Goal: Task Accomplishment & Management: Complete application form

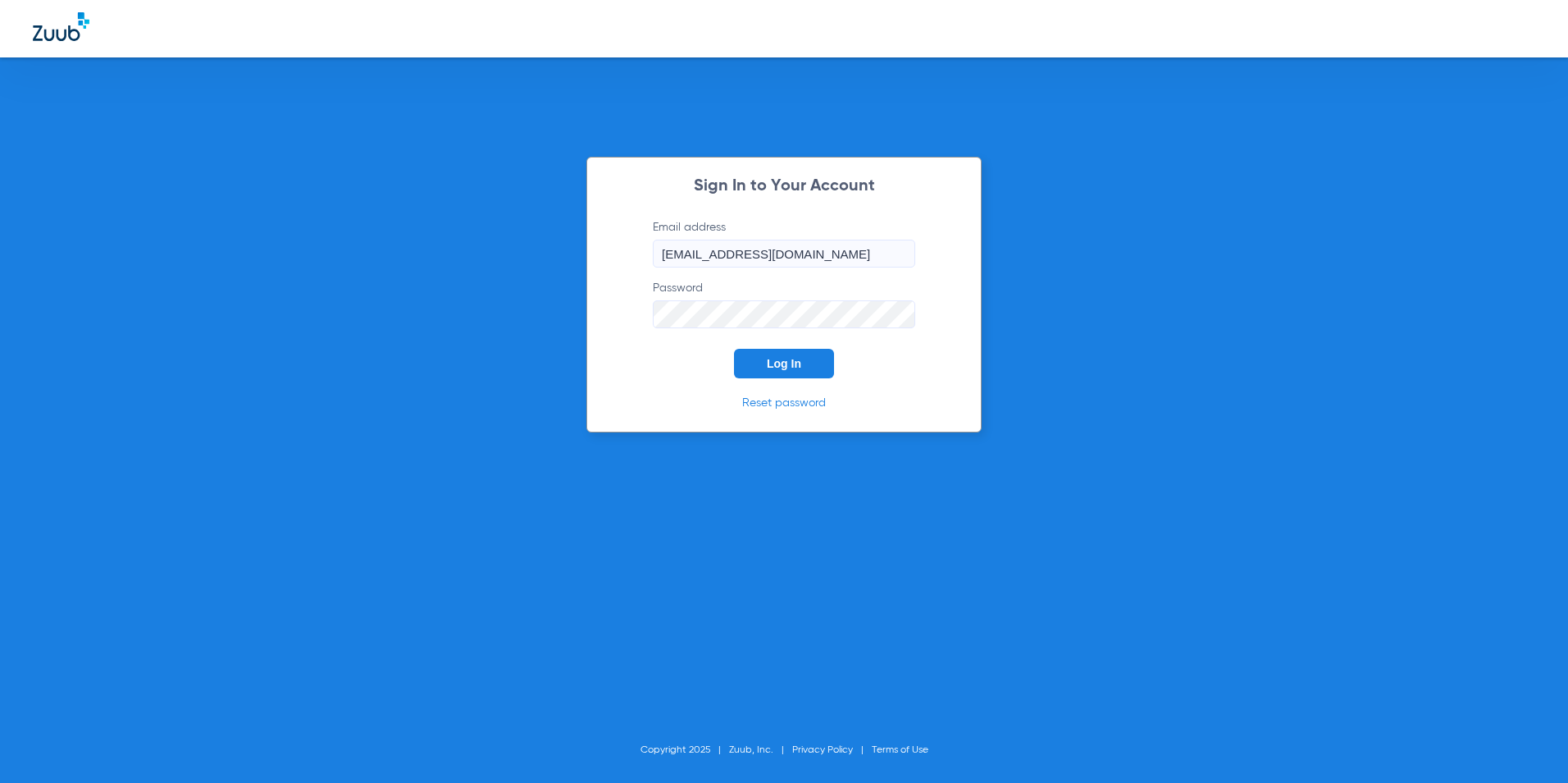
drag, startPoint x: 970, startPoint y: 124, endPoint x: 893, endPoint y: 124, distance: 77.0
click at [970, 117] on div "Sign In to Your Account Email address [EMAIL_ADDRESS][DOMAIN_NAME] Password Log…" at bounding box center [784, 391] width 1568 height 783
click at [801, 353] on button "Log In" at bounding box center [784, 363] width 100 height 30
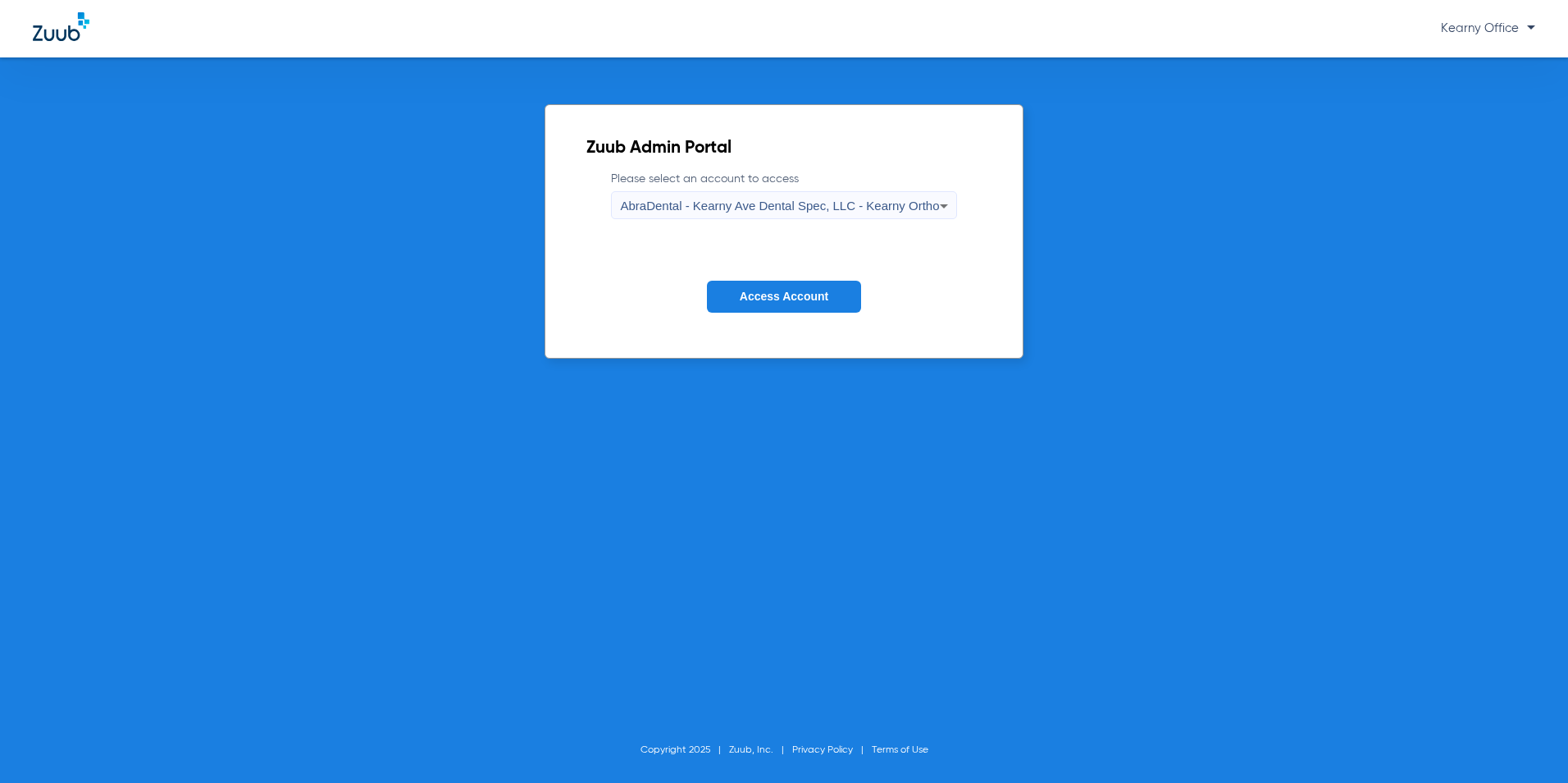
drag, startPoint x: 724, startPoint y: 202, endPoint x: 724, endPoint y: 191, distance: 11.0
click at [724, 191] on mat-select "AbraDental - Kearny Ave Dental Spec, LLC - Kearny Ortho" at bounding box center [784, 205] width 345 height 28
drag, startPoint x: 724, startPoint y: 191, endPoint x: 928, endPoint y: 206, distance: 204.6
click at [934, 206] on icon at bounding box center [944, 206] width 19 height 19
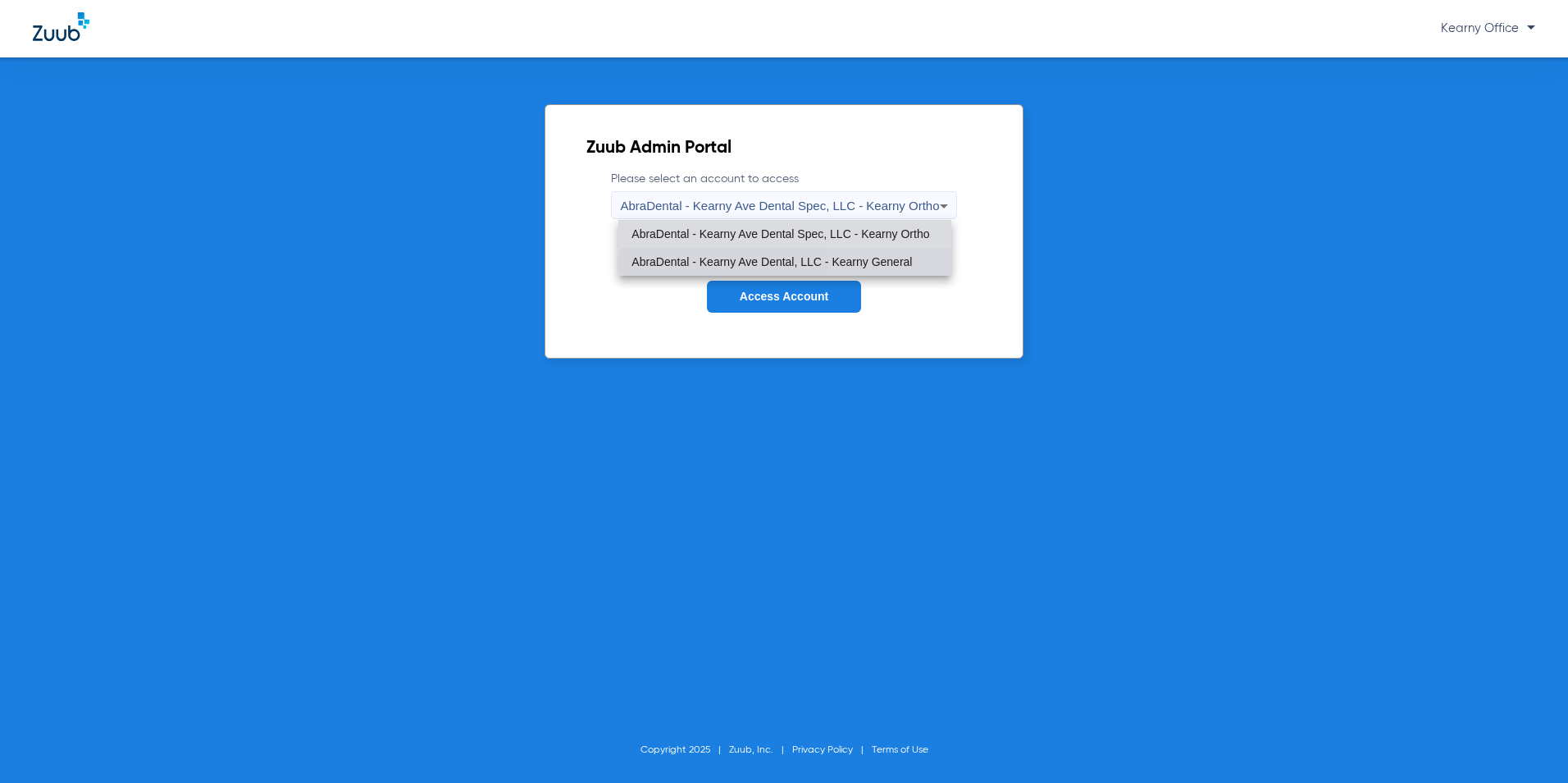
click at [883, 266] on span "AbraDental - Kearny Ave Dental, LLC - Kearny General" at bounding box center [771, 262] width 281 height 12
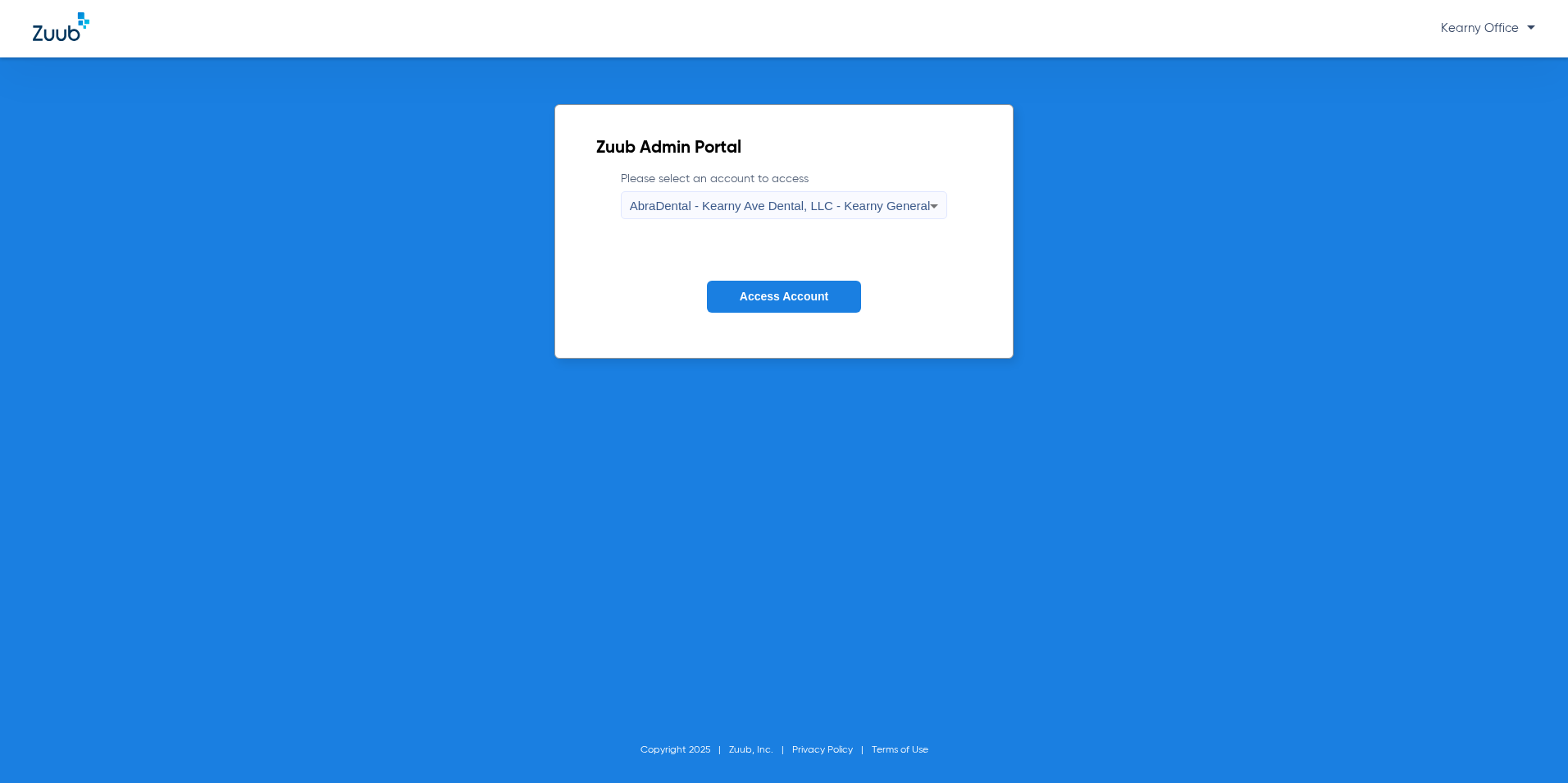
click at [797, 303] on button "Access Account" at bounding box center [784, 296] width 154 height 32
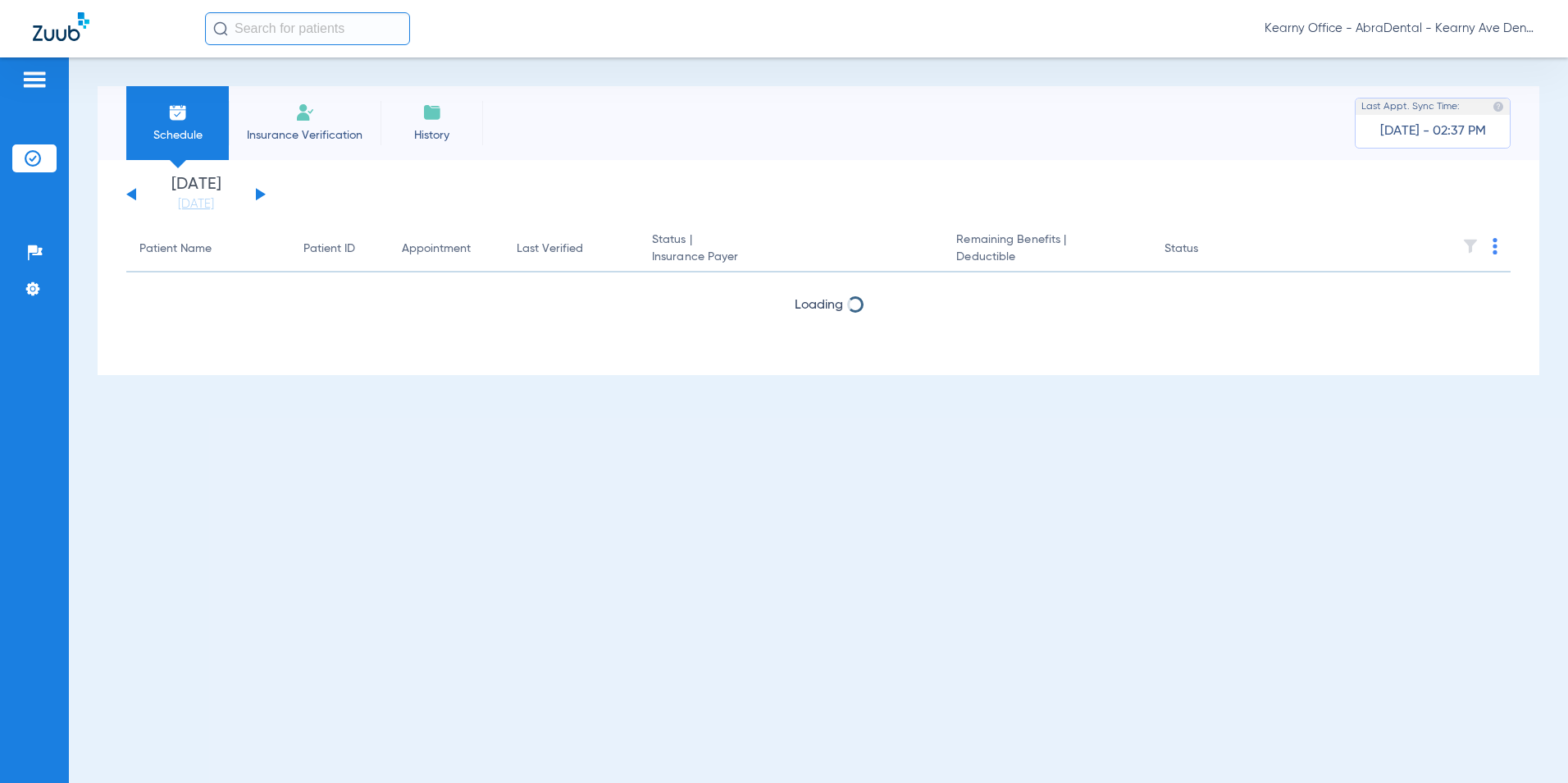
click at [344, 83] on div "Schedule Insurance Verification History Last Appt. Sync Time: [DATE] - 02:37 PM…" at bounding box center [818, 419] width 1499 height 725
click at [327, 150] on li "Insurance Verification" at bounding box center [304, 123] width 151 height 73
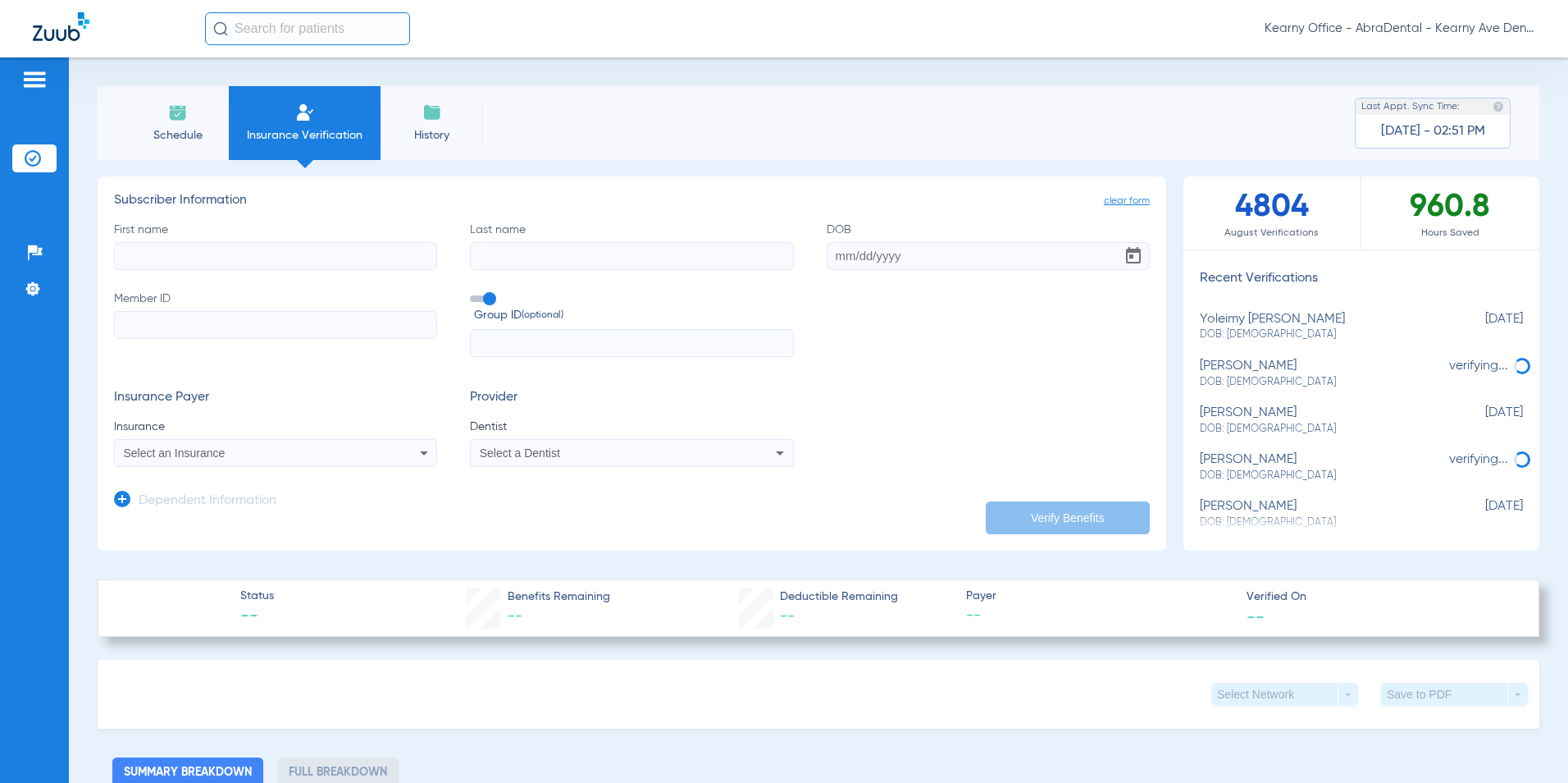
click at [168, 341] on label "Member ID" at bounding box center [275, 324] width 323 height 68
click at [168, 339] on input "Member ID" at bounding box center [275, 324] width 323 height 28
click at [172, 329] on input "Member ID" at bounding box center [275, 324] width 323 height 28
paste input "3HZN25820670"
type input "3HZN25820670"
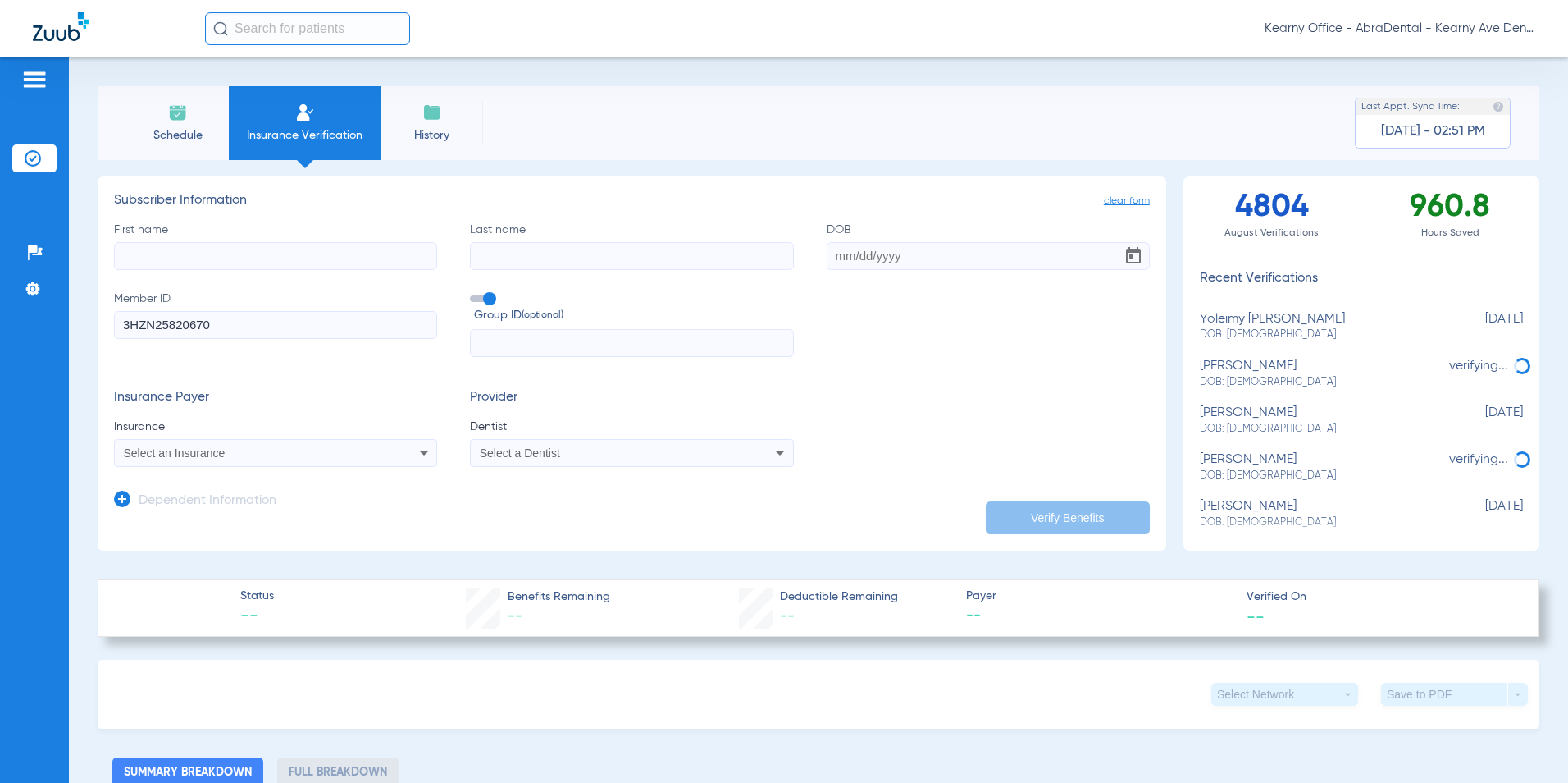
click at [497, 348] on input "text" at bounding box center [631, 343] width 323 height 28
paste input "NG0001-2926"
type input "NG0001-2926"
click at [281, 267] on input "First name" at bounding box center [275, 256] width 323 height 28
paste input "[PERSON_NAME]"
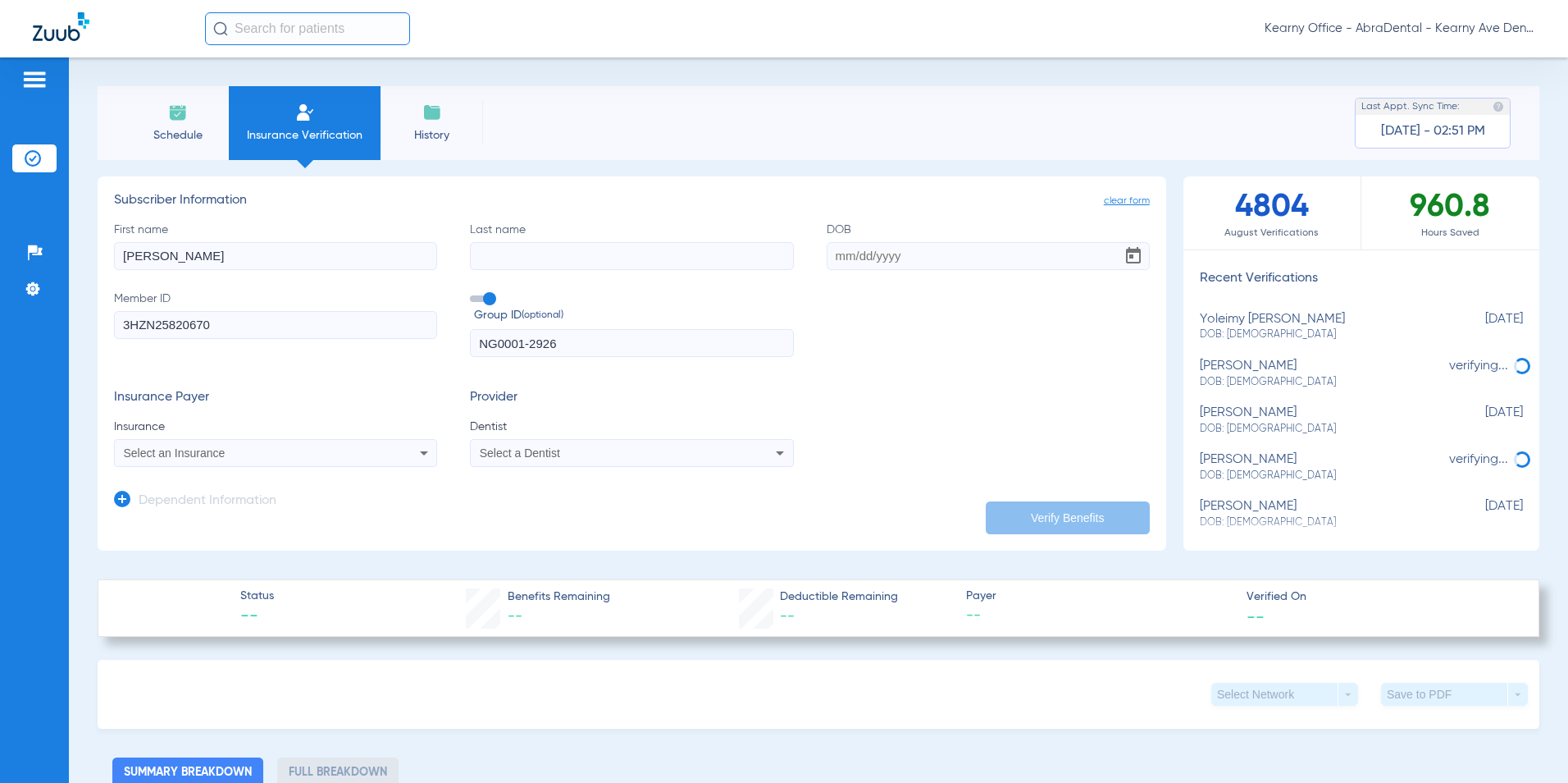
type input "[PERSON_NAME]"
click at [556, 248] on input "Last name" at bounding box center [631, 256] width 323 height 28
paste input "[PERSON_NAME]"
type input "[PERSON_NAME]"
click at [858, 250] on input "DOB" at bounding box center [988, 256] width 323 height 28
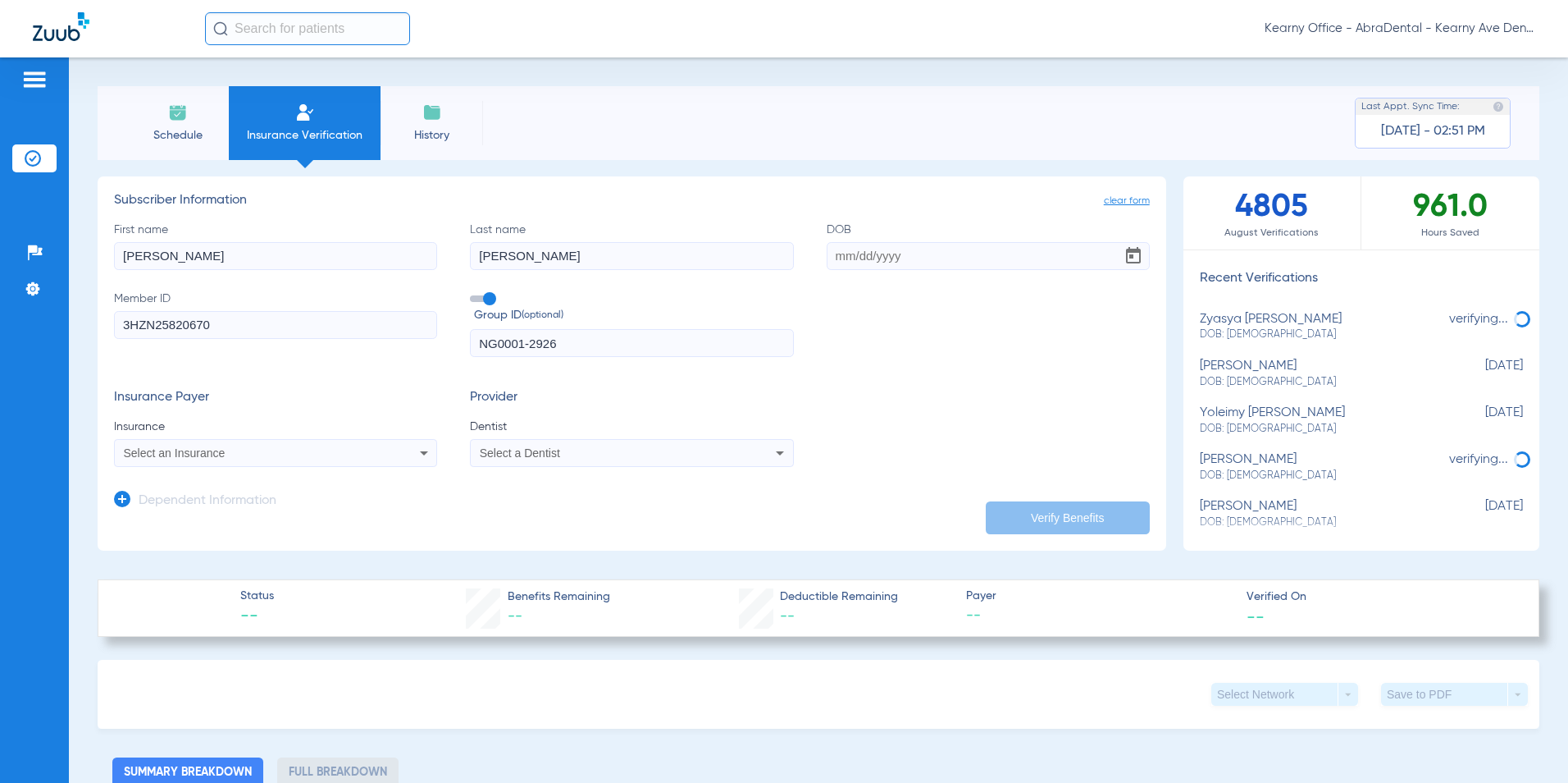
paste input "[DATE]"
type input "[DATE]"
click at [253, 452] on div "Select an Insurance" at bounding box center [245, 453] width 243 height 12
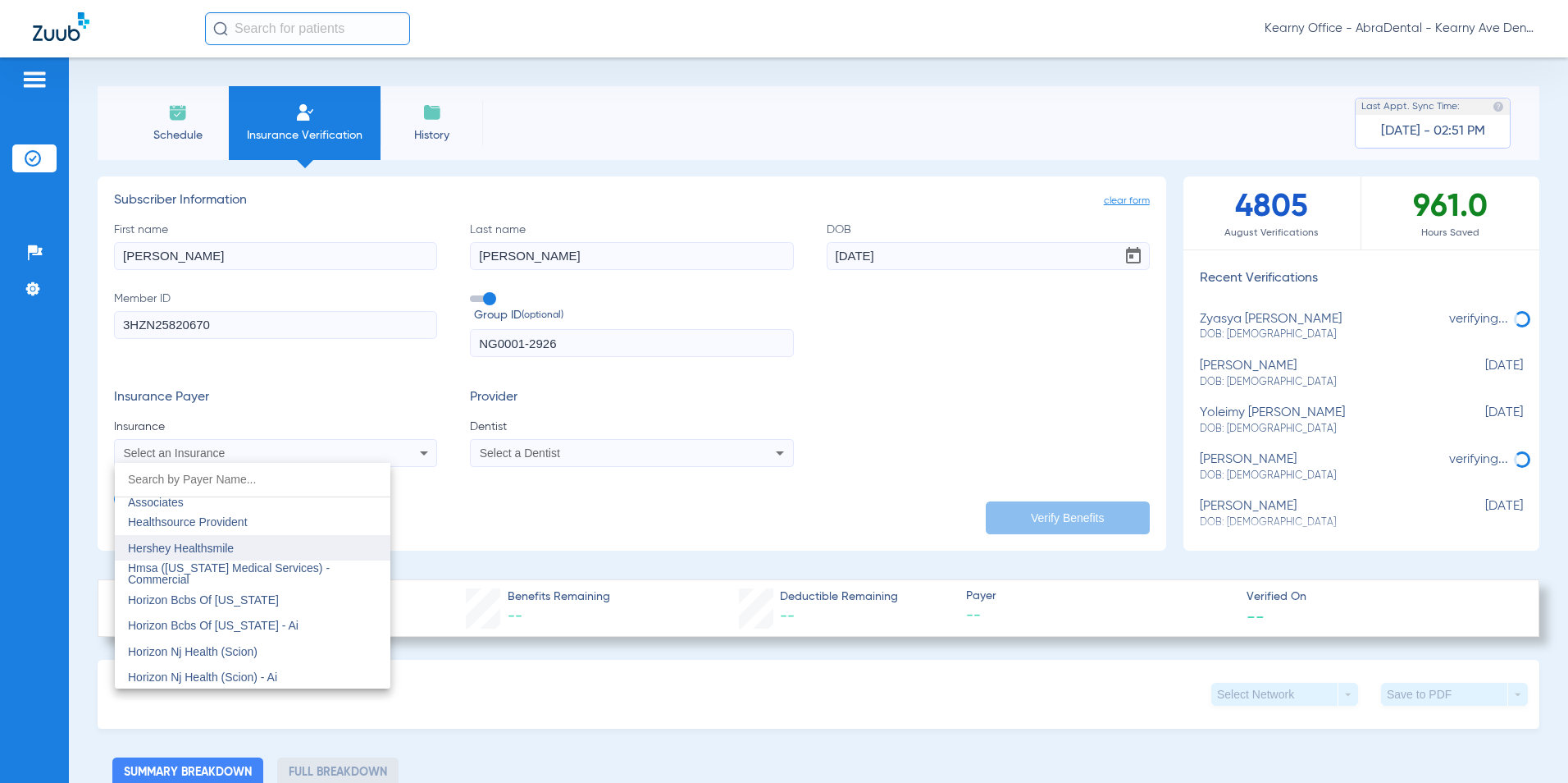
scroll to position [5909, 0]
click at [253, 577] on span "Horizon Bcbs Of [US_STATE]" at bounding box center [204, 573] width 151 height 14
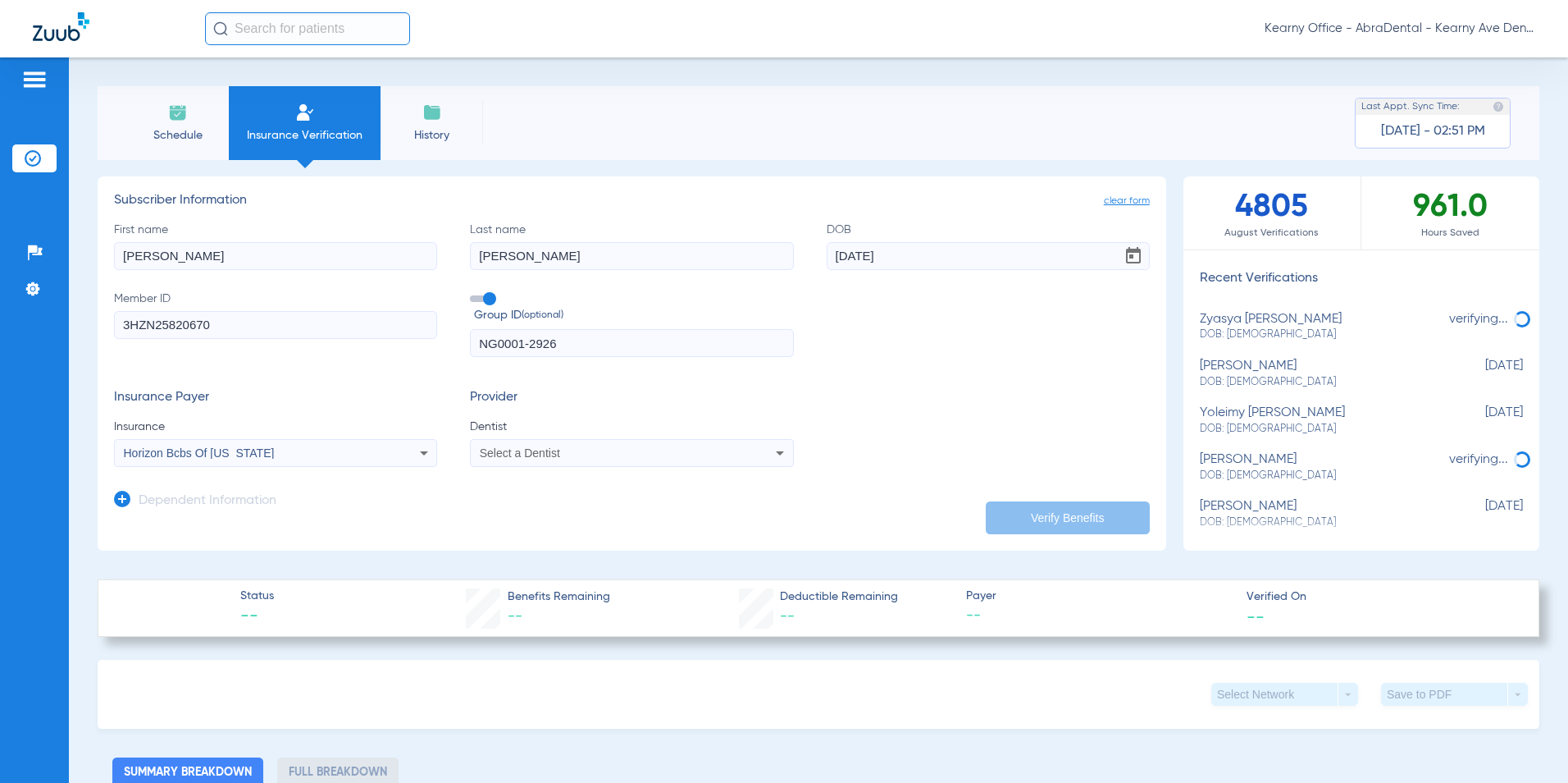
click at [512, 451] on span "Select a Dentist" at bounding box center [519, 453] width 80 height 14
type input "GAN [PERSON_NAME]"
click at [527, 506] on span "[PERSON_NAME] 1124722202" at bounding box center [562, 511] width 160 height 12
click at [1031, 518] on button "Verify Benefits" at bounding box center [1068, 517] width 164 height 33
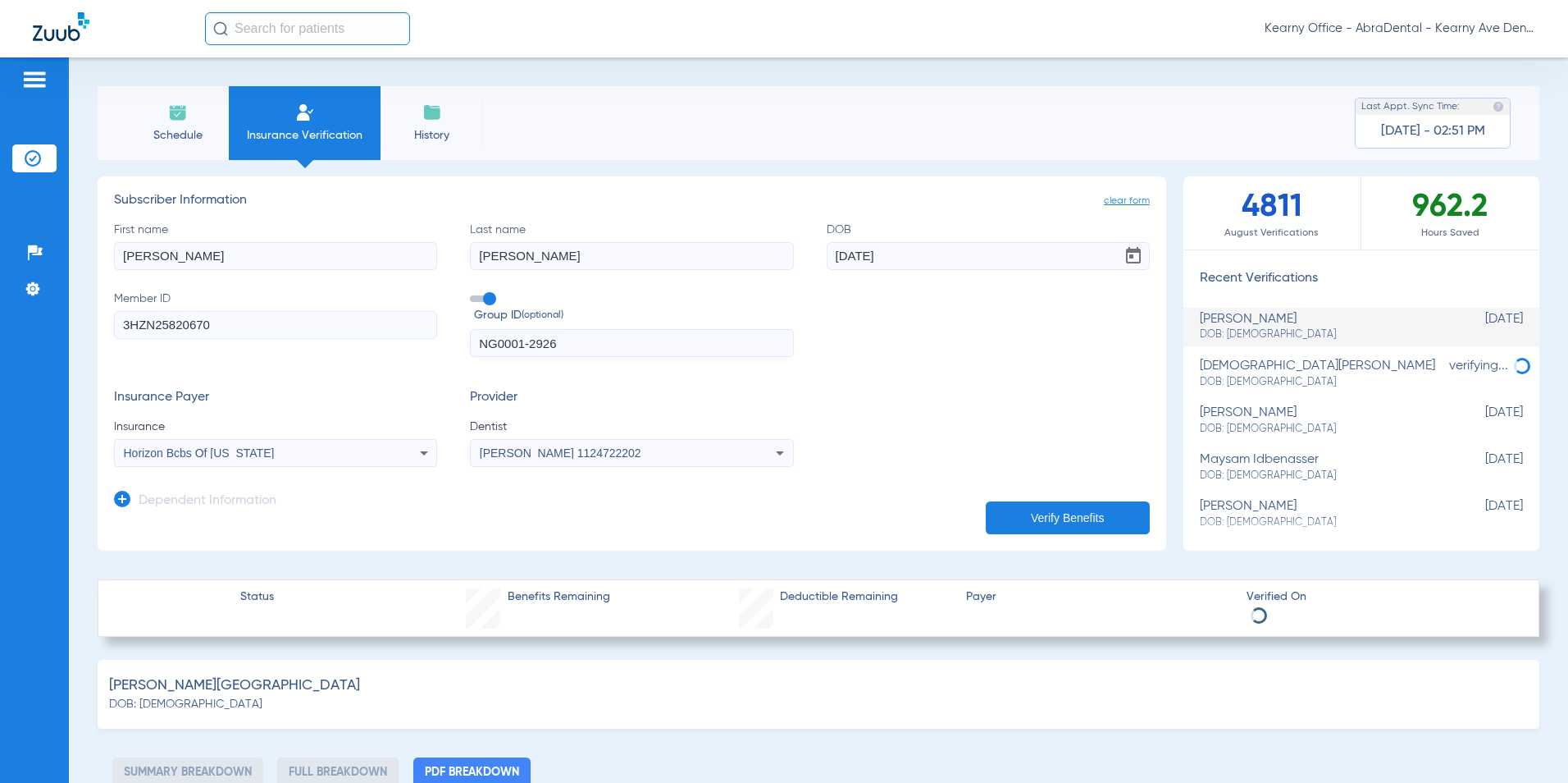
select select "page-width"
type input "1"
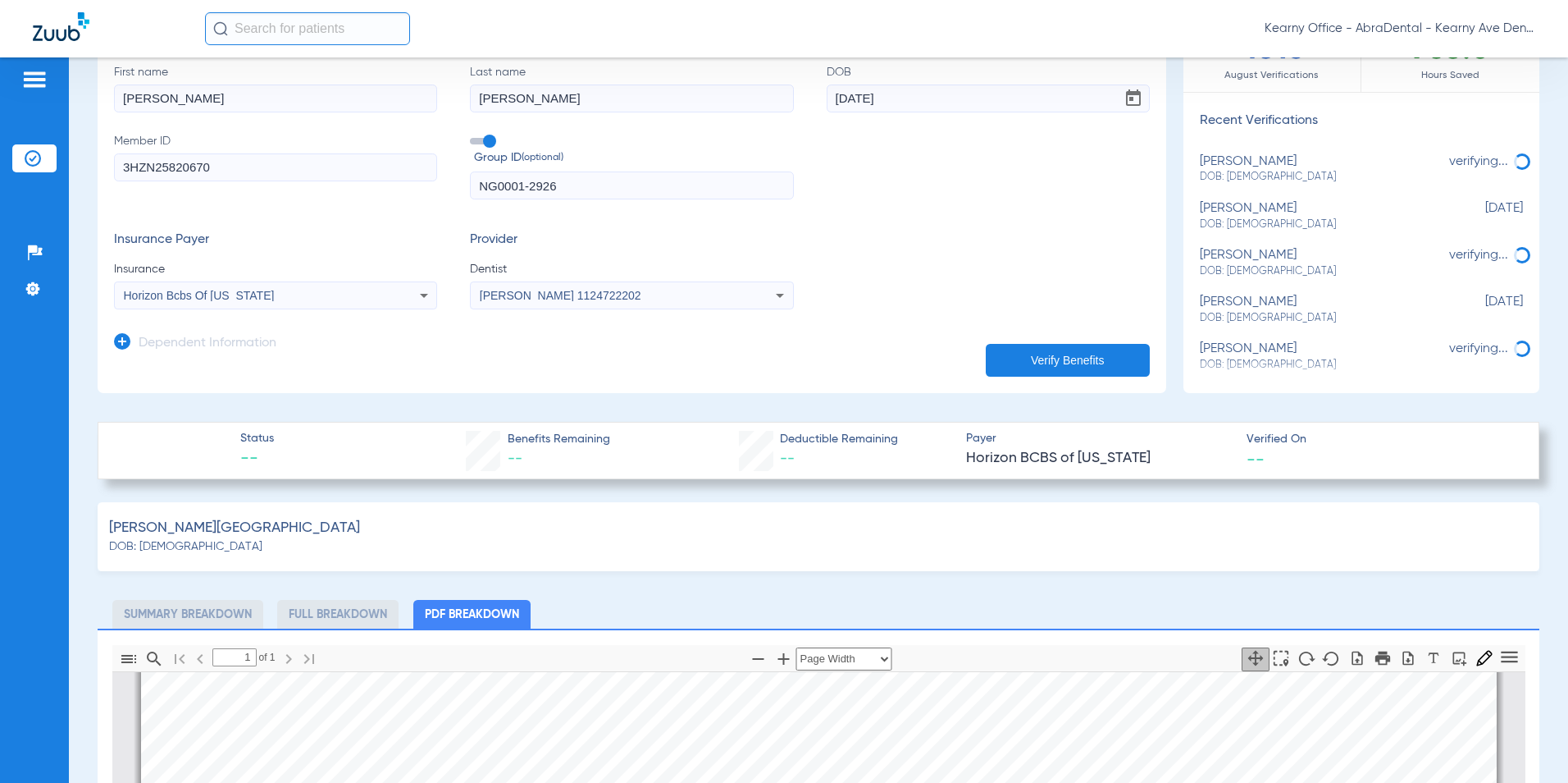
scroll to position [246, 0]
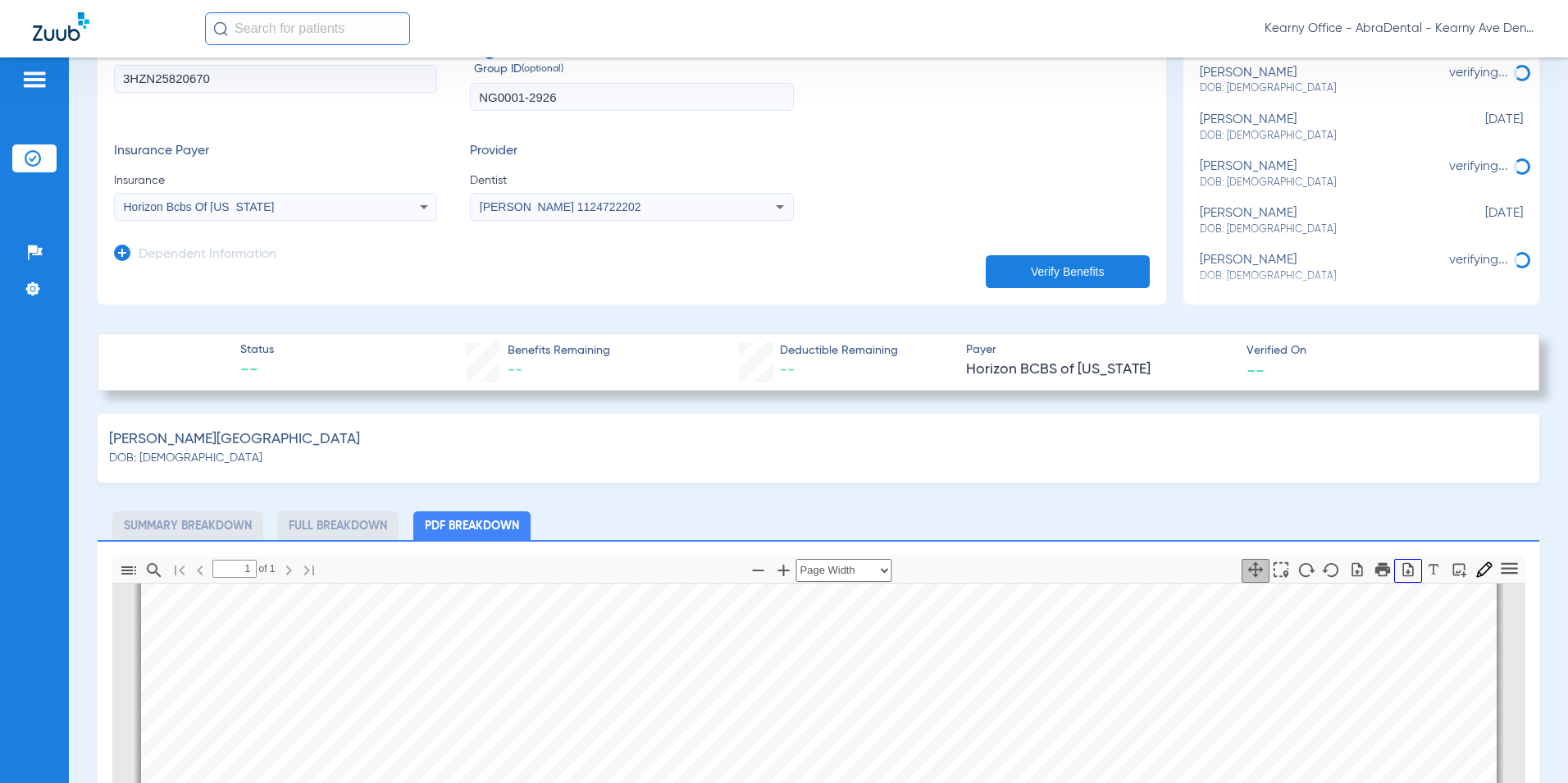
click at [1394, 564] on button "button" at bounding box center [1408, 571] width 28 height 24
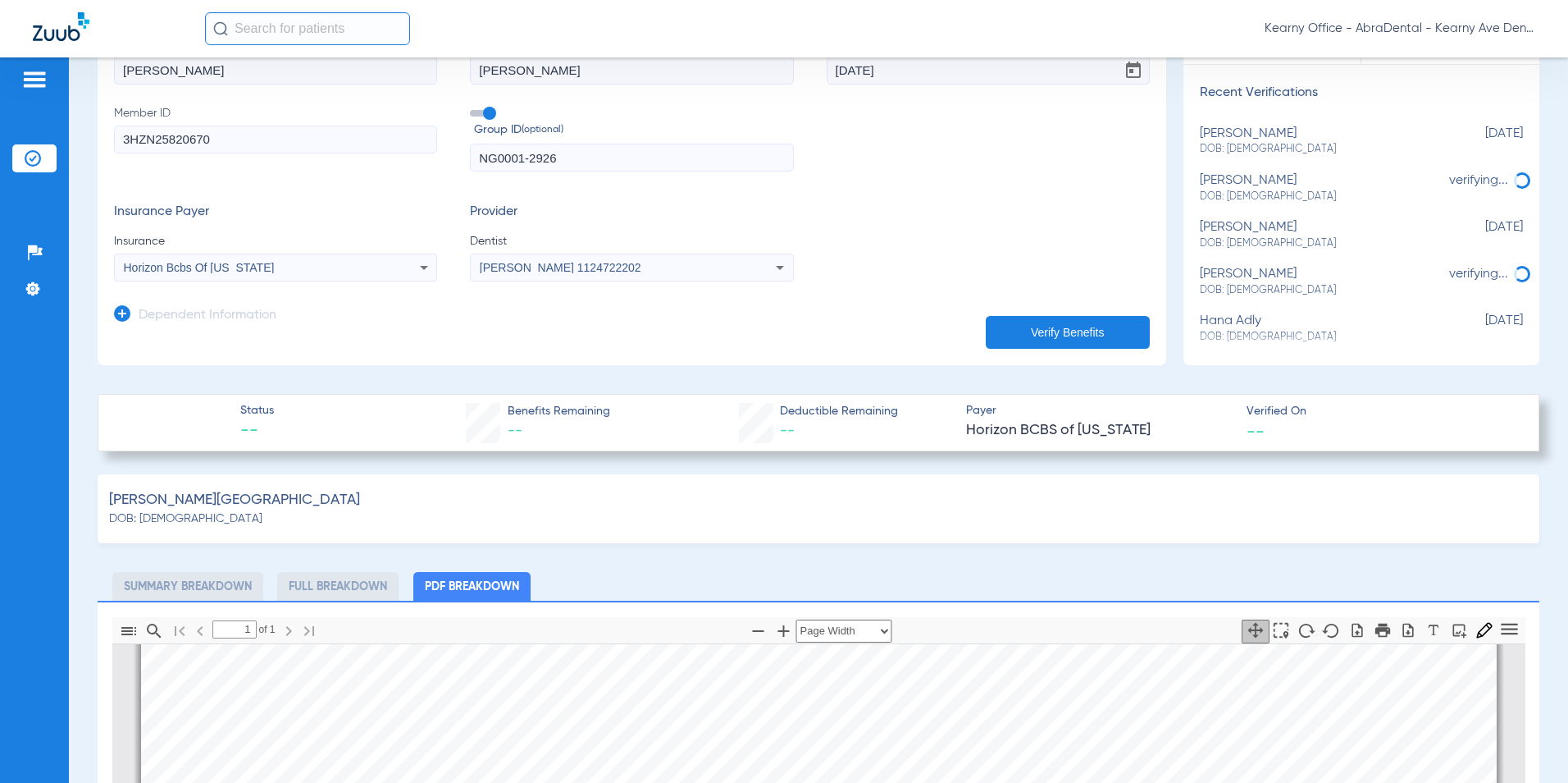
scroll to position [82, 0]
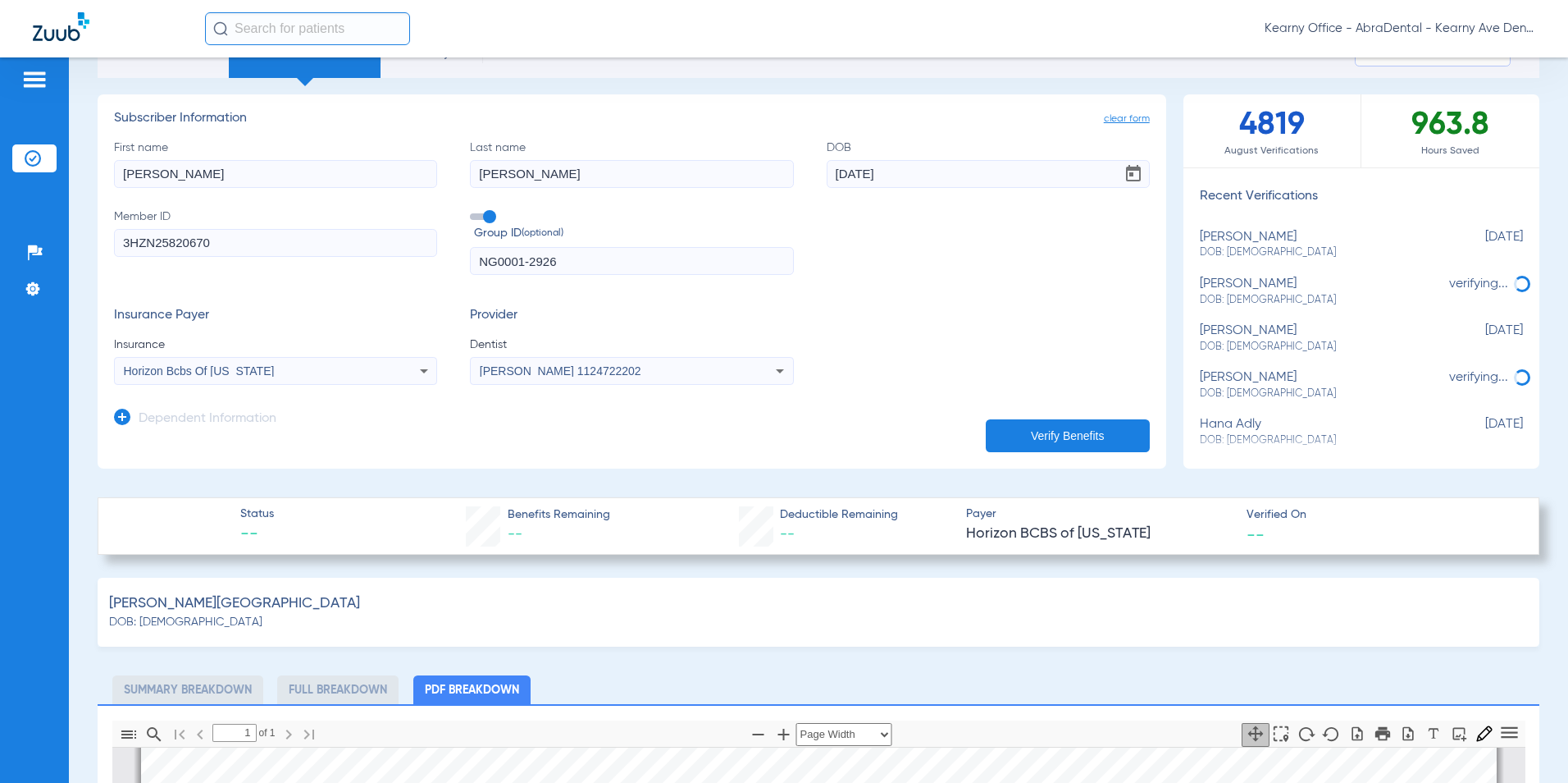
click at [830, 400] on app-dependent-form "Dependent Information" at bounding box center [631, 412] width 1035 height 55
click at [1028, 253] on div "First name [PERSON_NAME] Last name [PERSON_NAME] DOB [DEMOGRAPHIC_DATA] Member …" at bounding box center [631, 207] width 1035 height 136
drag, startPoint x: 252, startPoint y: 253, endPoint x: -124, endPoint y: 223, distance: 377.2
click at [0, 223] on html "Kearny Office - AbraDental - Kearny Ave Dental, LLC - Kearny General Patients I…" at bounding box center [784, 391] width 1568 height 783
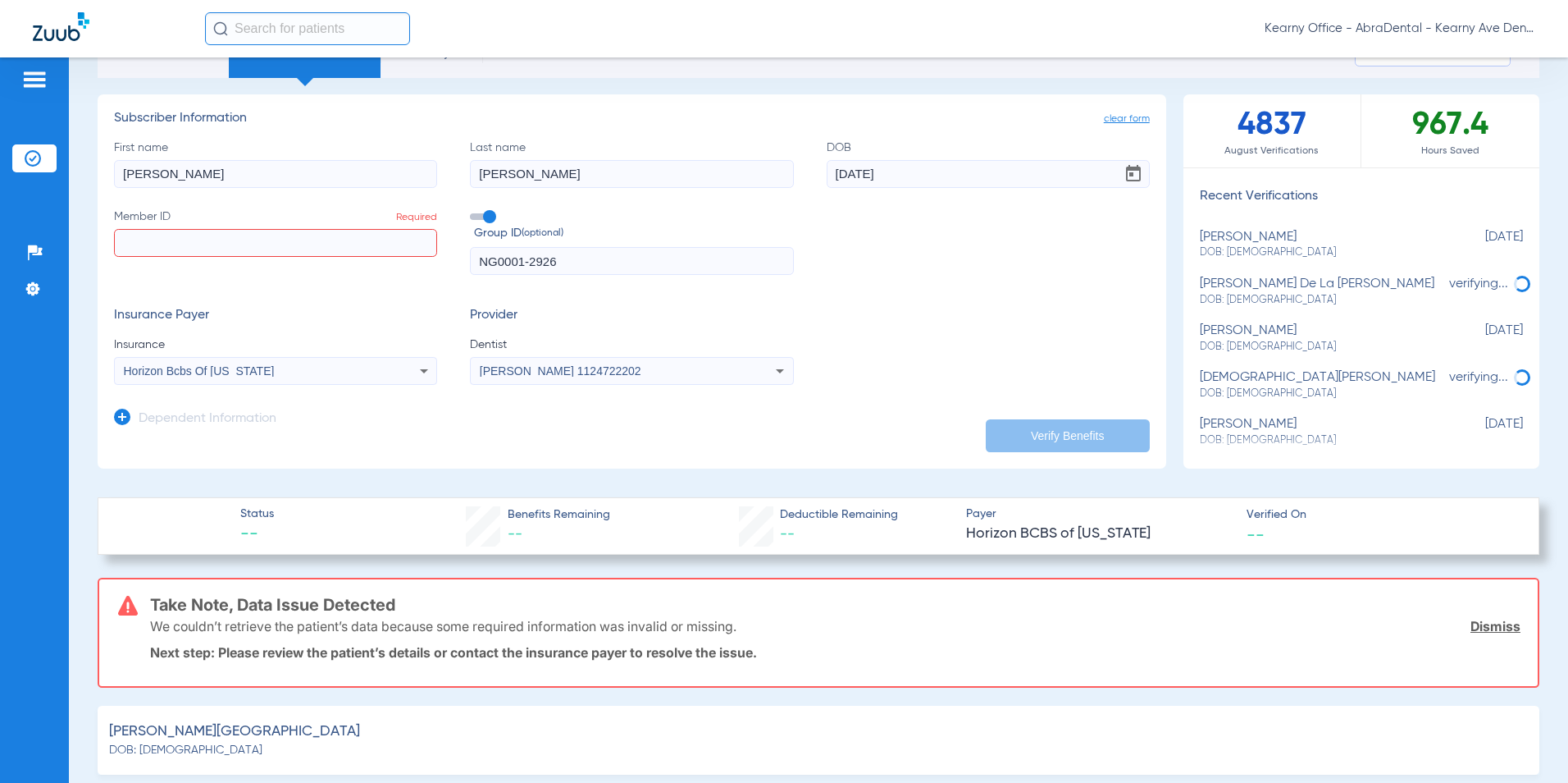
paste input "3HZN52176210"
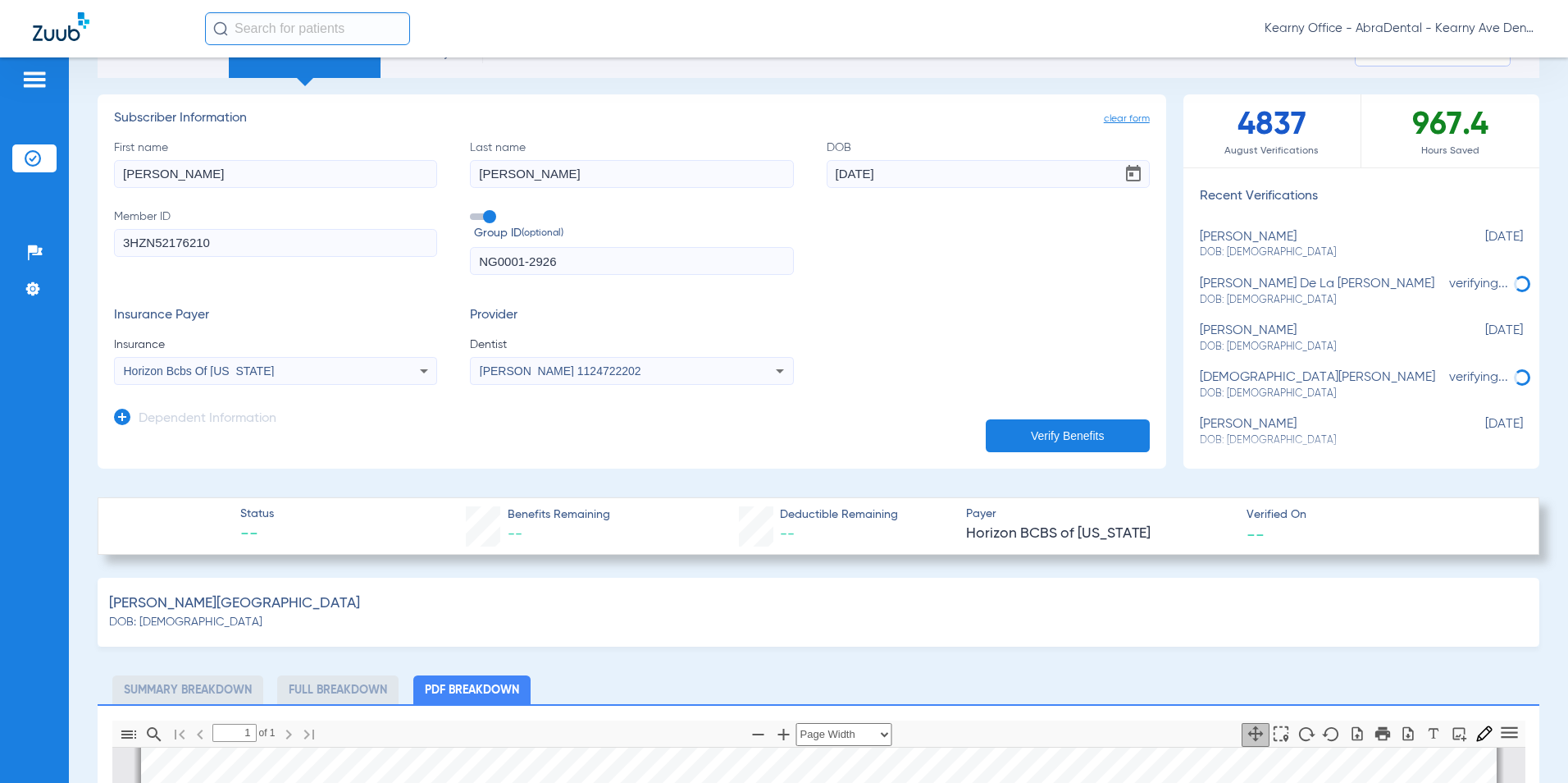
type input "3HZN52176210"
drag, startPoint x: 577, startPoint y: 258, endPoint x: 143, endPoint y: 226, distance: 435.2
click at [151, 227] on div "First name [PERSON_NAME] Last name [PERSON_NAME] [DEMOGRAPHIC_DATA] Member ID 3…" at bounding box center [631, 207] width 1035 height 136
click at [526, 251] on input "text" at bounding box center [631, 261] width 323 height 28
paste input "NG0001-2923"
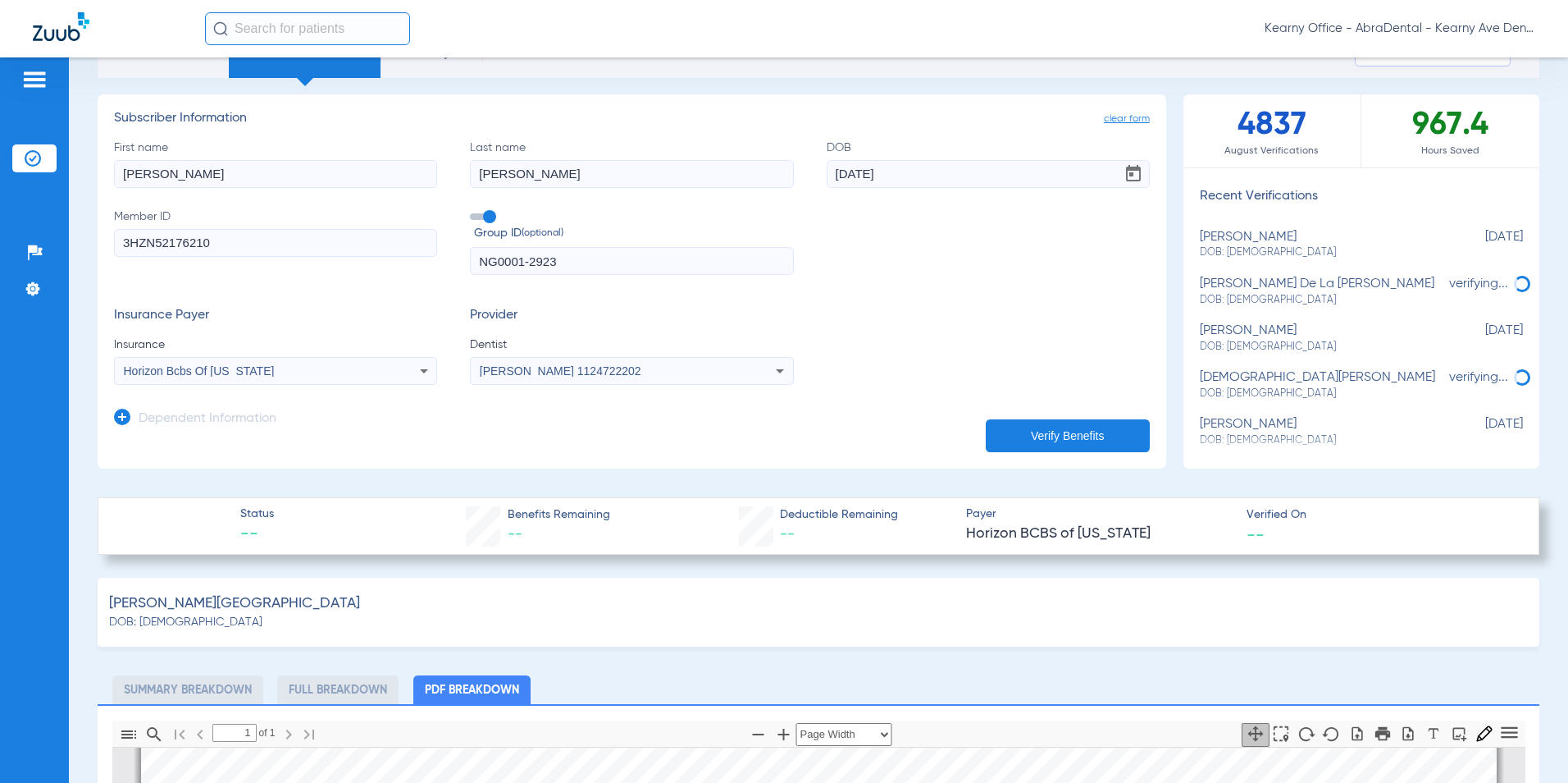
type input "NG0001-2923"
drag, startPoint x: 96, startPoint y: 182, endPoint x: 117, endPoint y: 175, distance: 22.1
click at [96, 182] on div "Schedule Insurance Verification History Last Appt. Sync Time: [DATE] - 03:10 PM…" at bounding box center [818, 419] width 1499 height 725
drag, startPoint x: 288, startPoint y: 172, endPoint x: -289, endPoint y: 111, distance: 580.2
click at [0, 111] on html "Kearny Office - AbraDental - Kearny Ave Dental, LLC - Kearny General Patients I…" at bounding box center [784, 391] width 1568 height 783
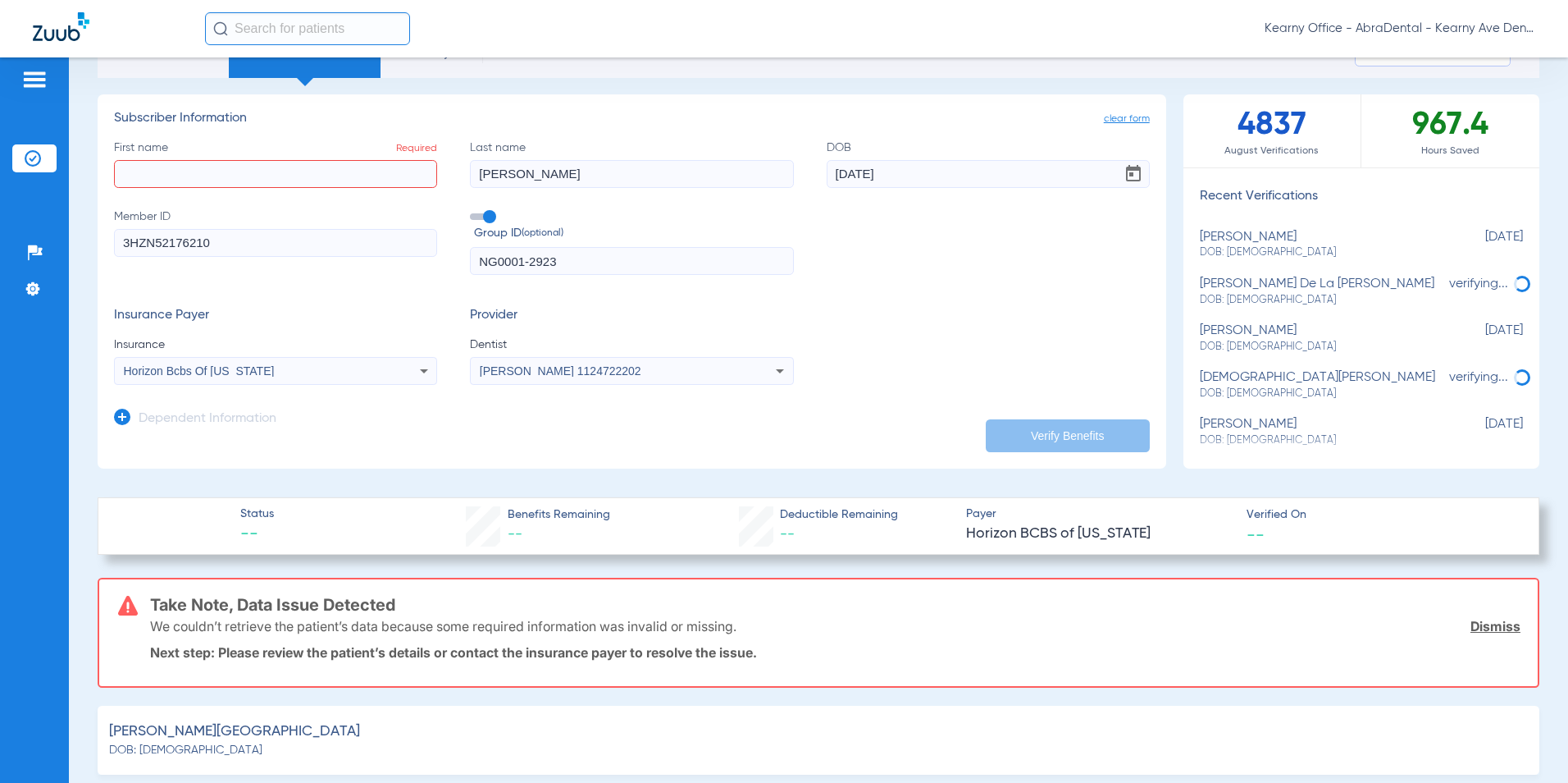
drag, startPoint x: 569, startPoint y: 172, endPoint x: 186, endPoint y: 118, distance: 386.8
click at [186, 118] on app-subscriber-form "Subscriber Information First name Required Last name [PERSON_NAME] DOB [DEMOGRA…" at bounding box center [631, 248] width 1035 height 274
drag, startPoint x: 934, startPoint y: 166, endPoint x: 339, endPoint y: 156, distance: 595.1
click at [418, 143] on div "First name Required Last name Required DOB [DEMOGRAPHIC_DATA] Member ID 3HZN521…" at bounding box center [631, 207] width 1035 height 136
click at [198, 167] on input "First name Required" at bounding box center [275, 174] width 323 height 28
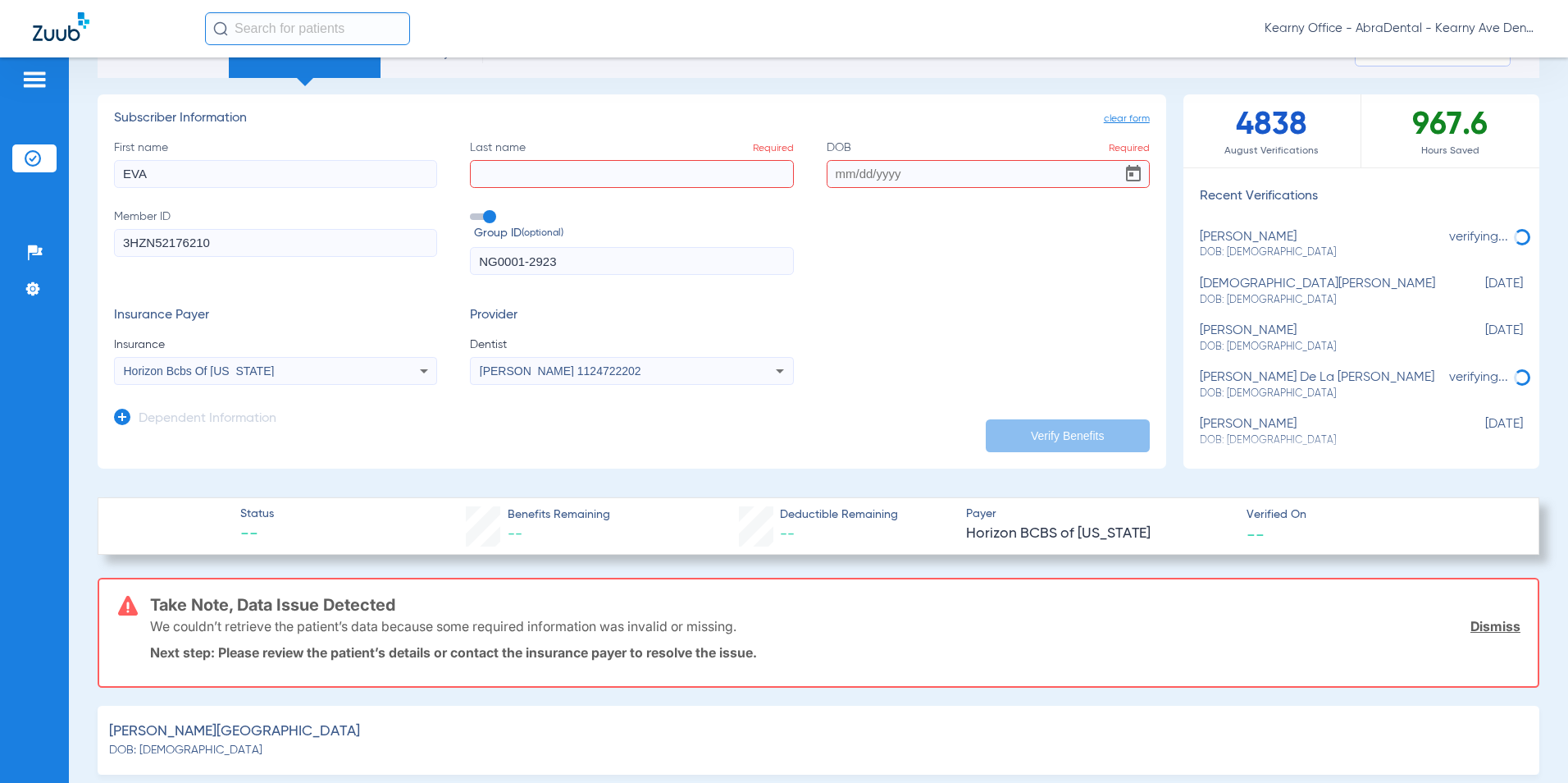
type input "EVA"
type input "[PERSON_NAME]"
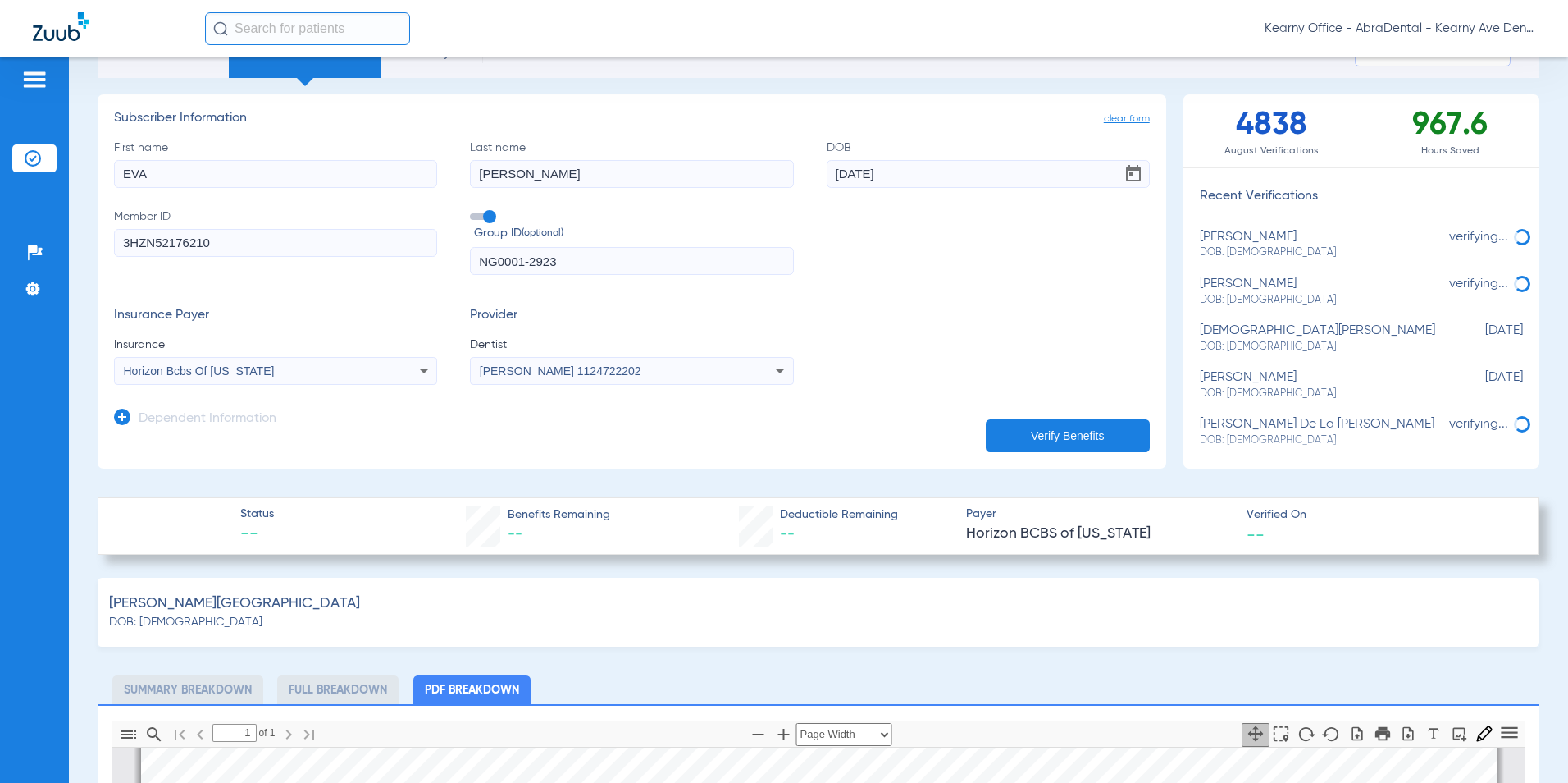
type input "[DATE]"
click at [1020, 424] on button "Verify Benefits" at bounding box center [1068, 435] width 164 height 33
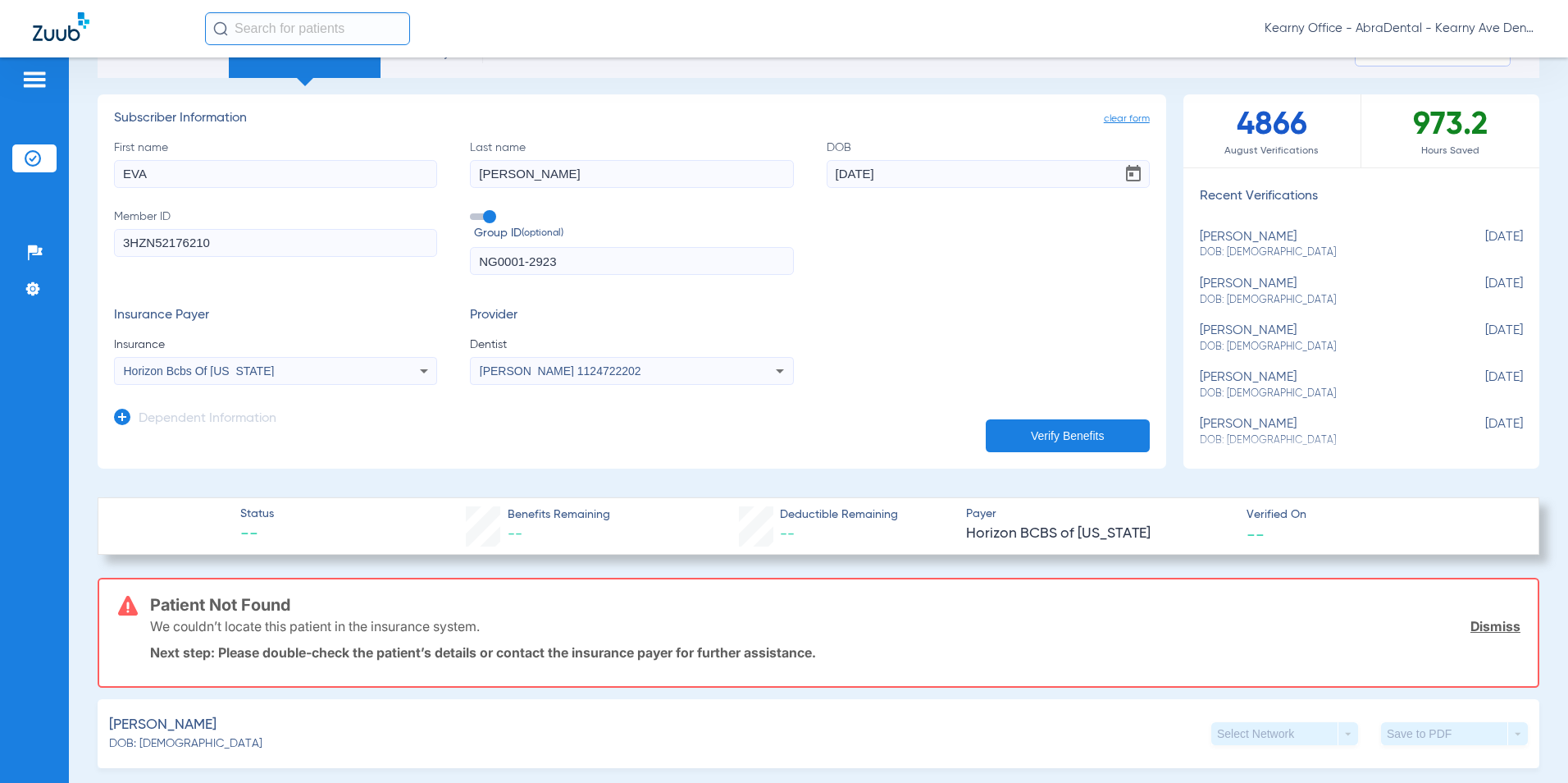
click at [1064, 419] on button "Verify Benefits" at bounding box center [1068, 435] width 164 height 33
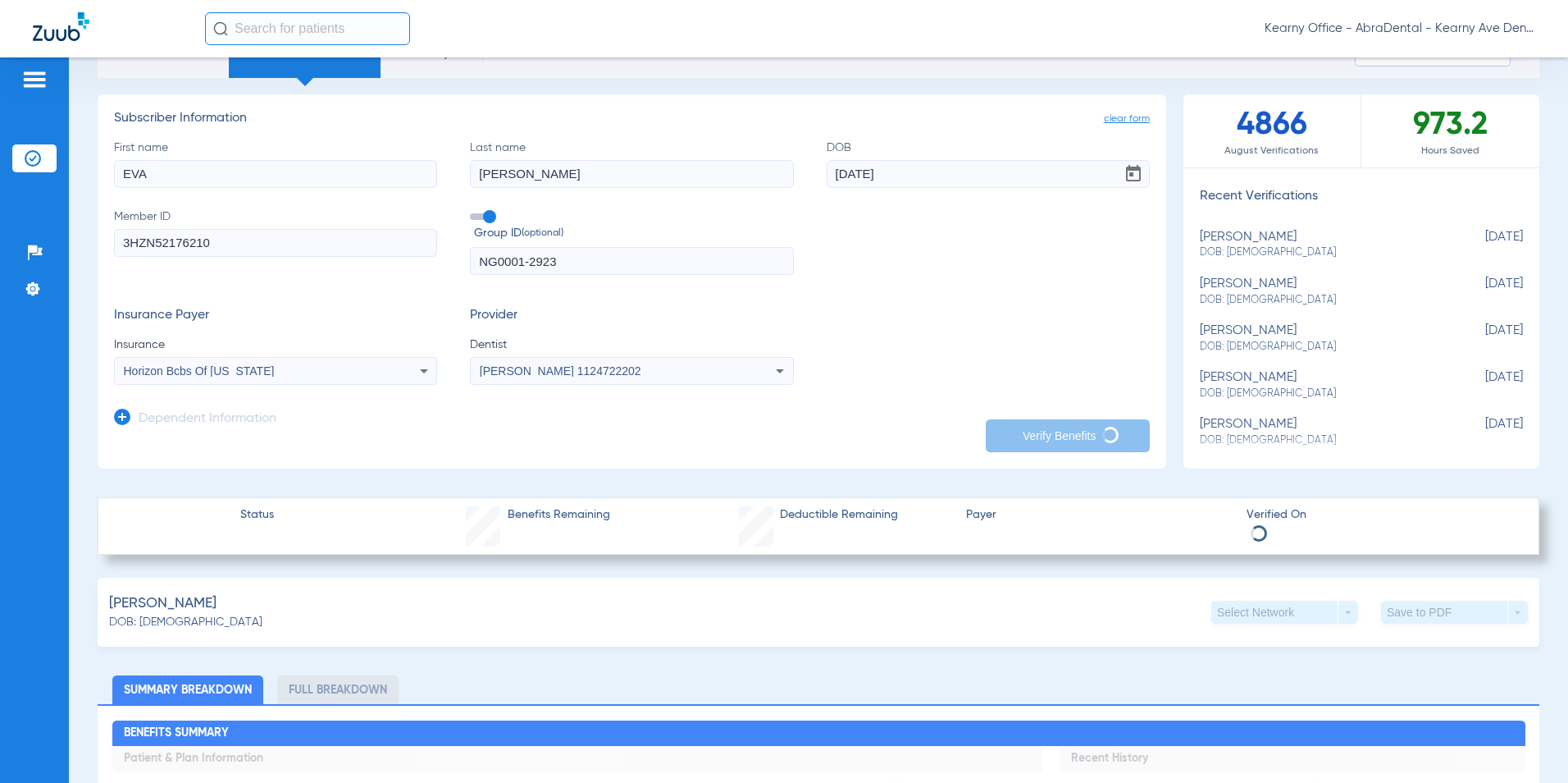
scroll to position [124, 0]
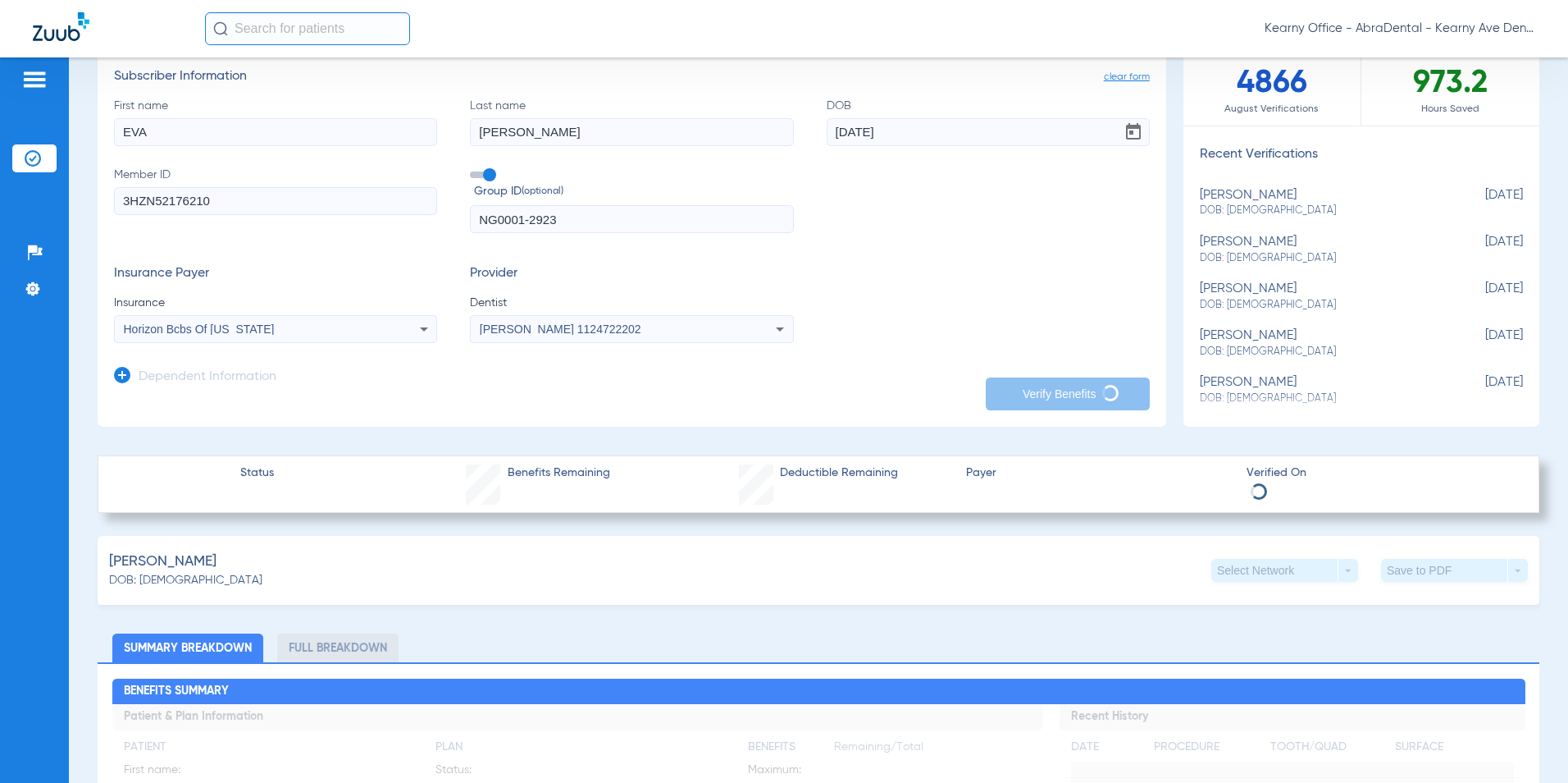
drag, startPoint x: 572, startPoint y: 739, endPoint x: 1343, endPoint y: 605, distance: 782.6
click at [804, 293] on div "Insurance Payer Insurance Horizon Bcbs Of [US_STATE] Provider Dentist [PERSON_N…" at bounding box center [631, 304] width 1035 height 77
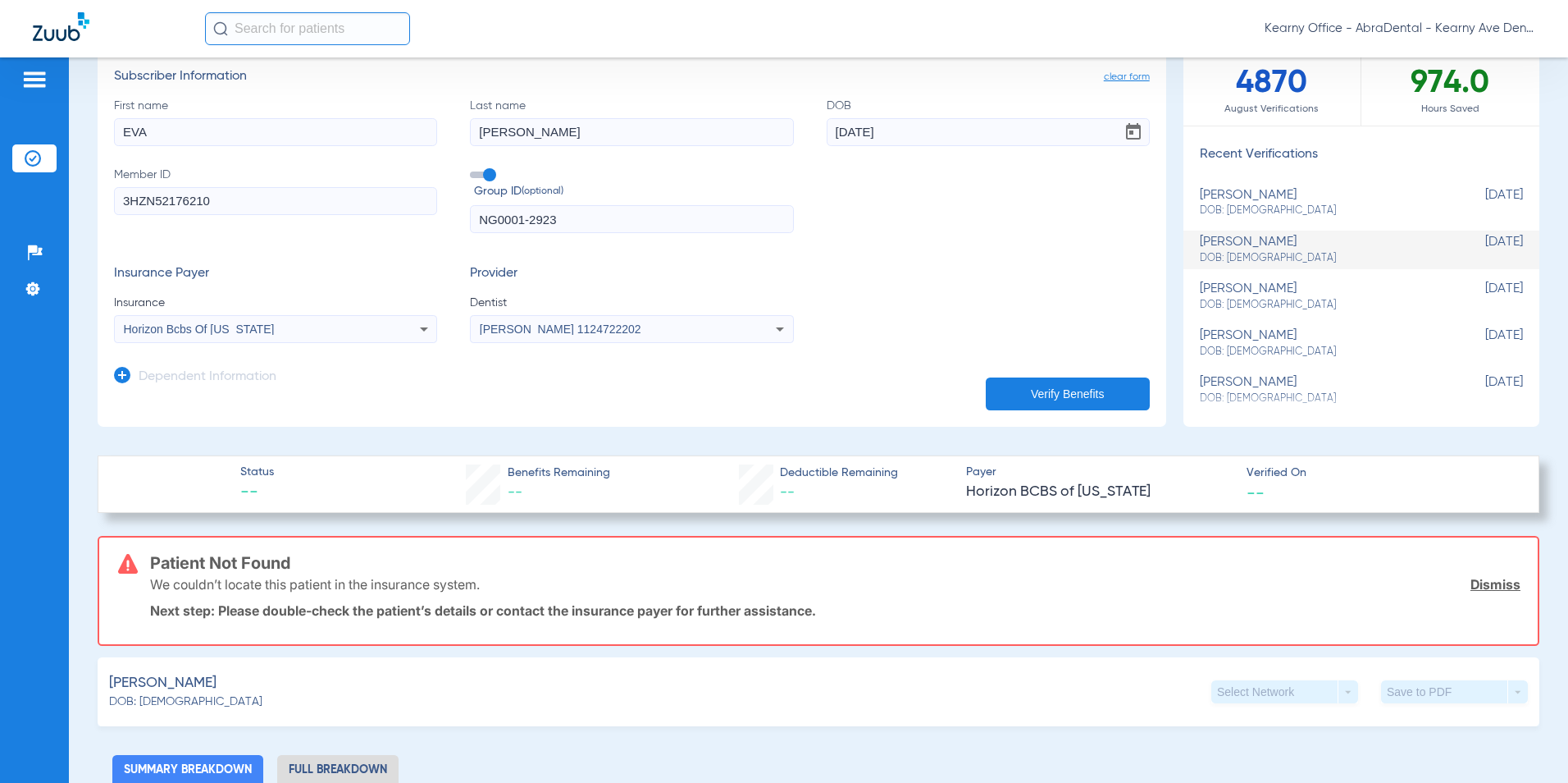
click at [655, 325] on div "[PERSON_NAME] 1124722202" at bounding box center [601, 329] width 243 height 12
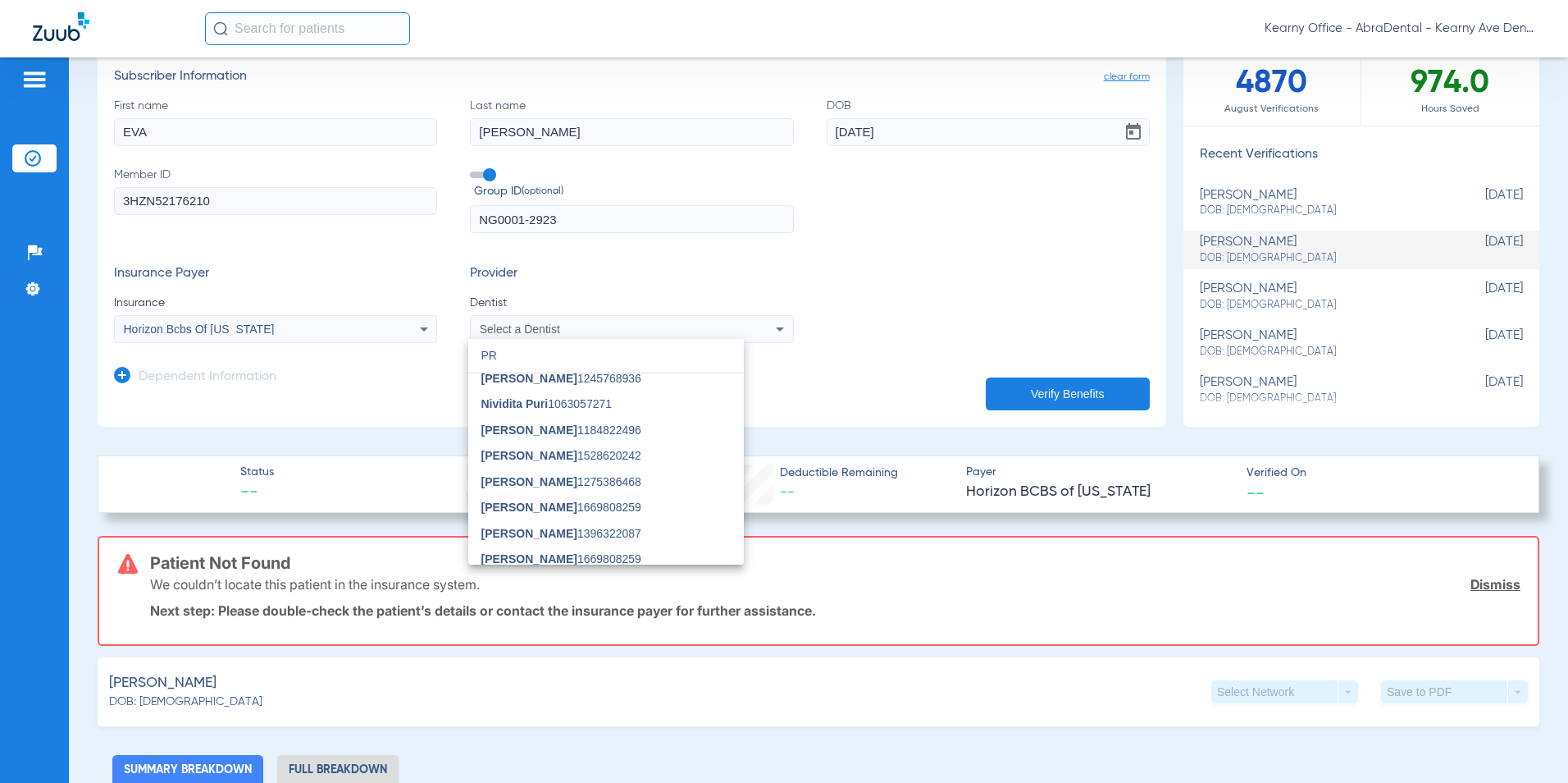
scroll to position [0, 0]
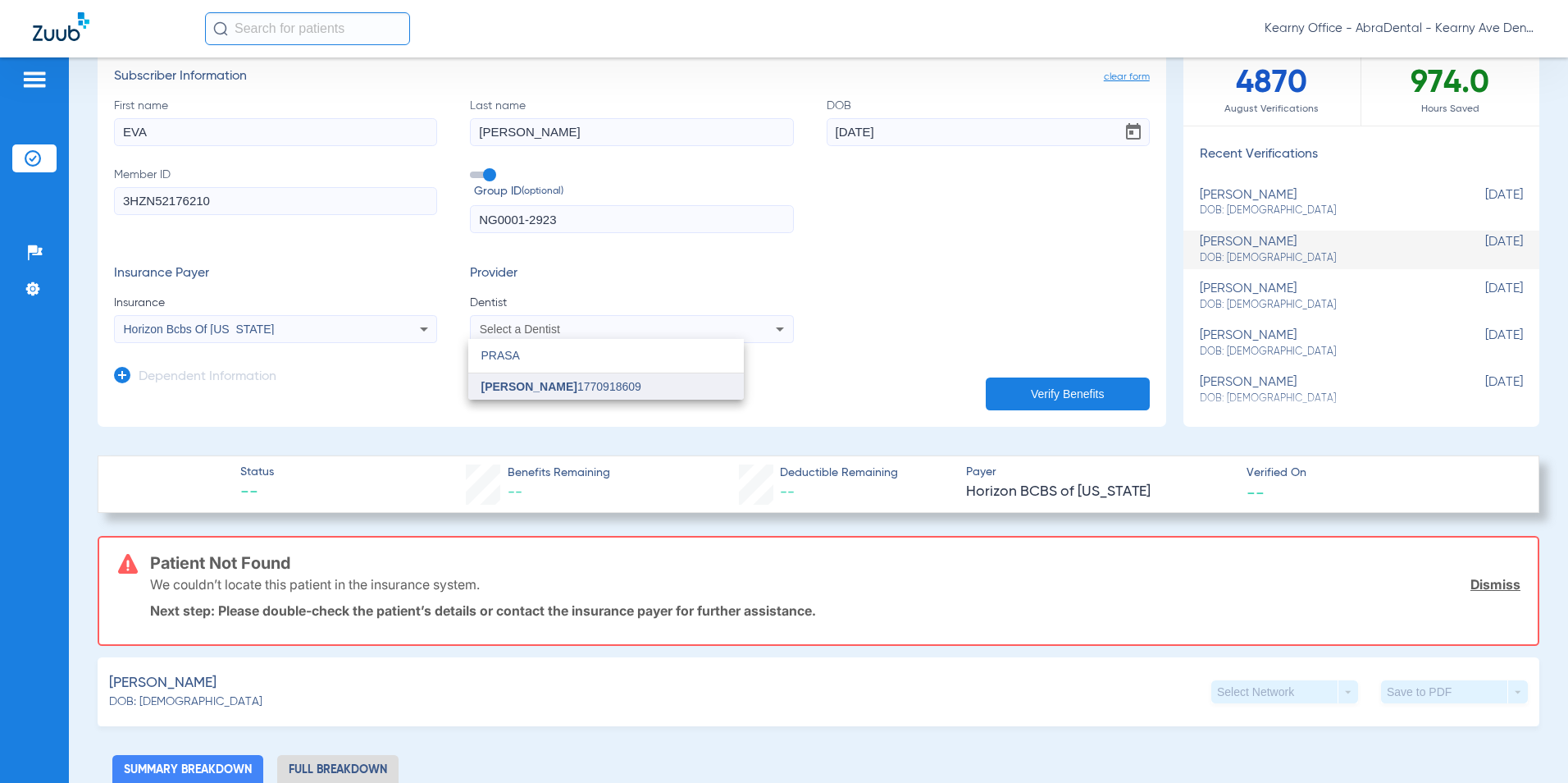
type input "PRASA"
click at [565, 385] on span "[PERSON_NAME]" at bounding box center [529, 387] width 96 height 14
